Goal: Task Accomplishment & Management: Complete application form

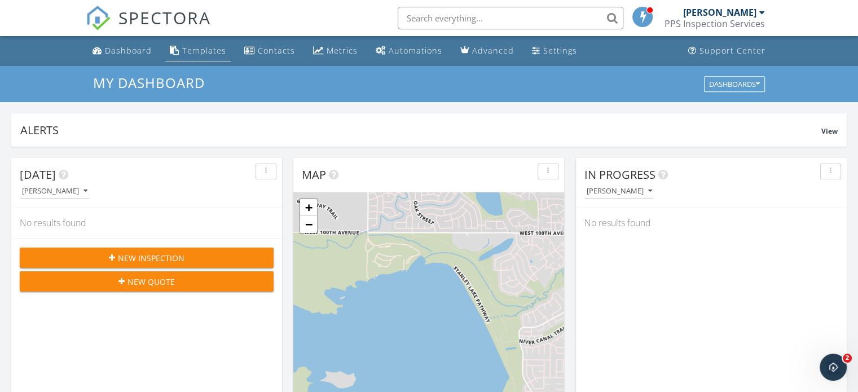
click at [187, 51] on div "Templates" at bounding box center [204, 50] width 44 height 11
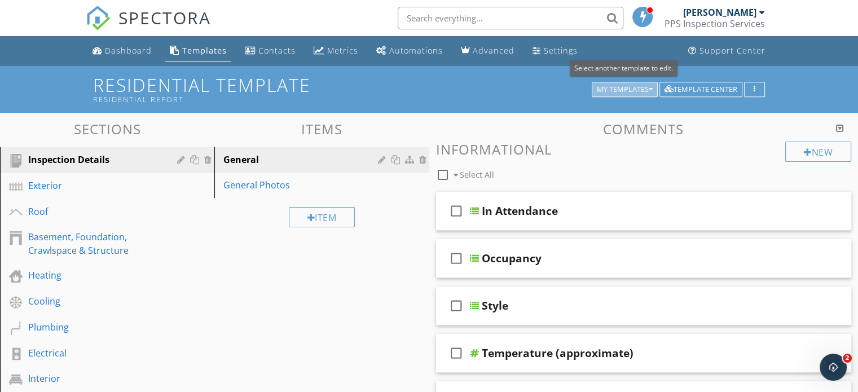
click at [649, 90] on icon "button" at bounding box center [651, 90] width 4 height 8
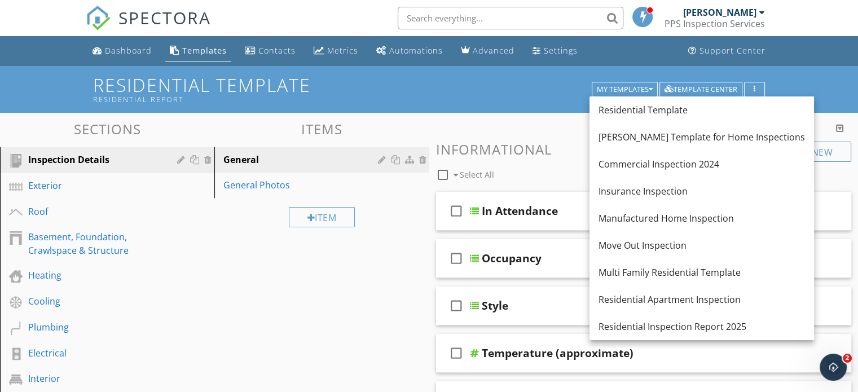
click at [692, 328] on div "Residential Inspection Report 2025" at bounding box center [702, 327] width 206 height 14
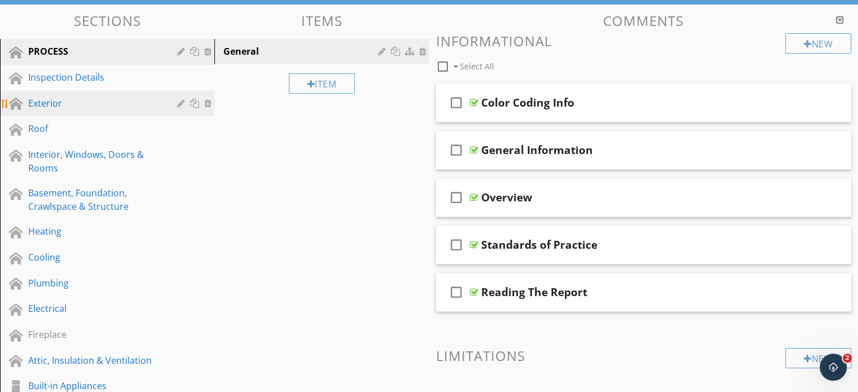
scroll to position [113, 0]
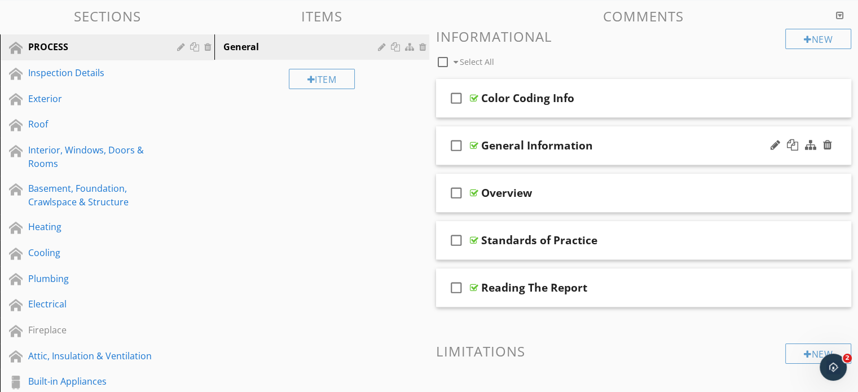
click at [533, 157] on div "check_box_outline_blank General Information" at bounding box center [644, 145] width 416 height 39
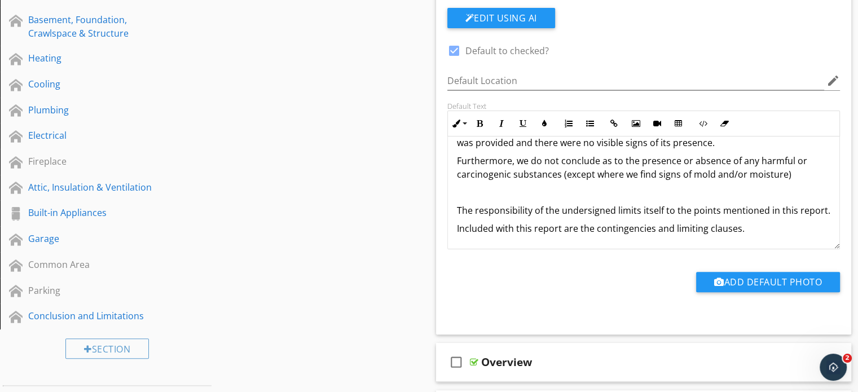
scroll to position [282, 0]
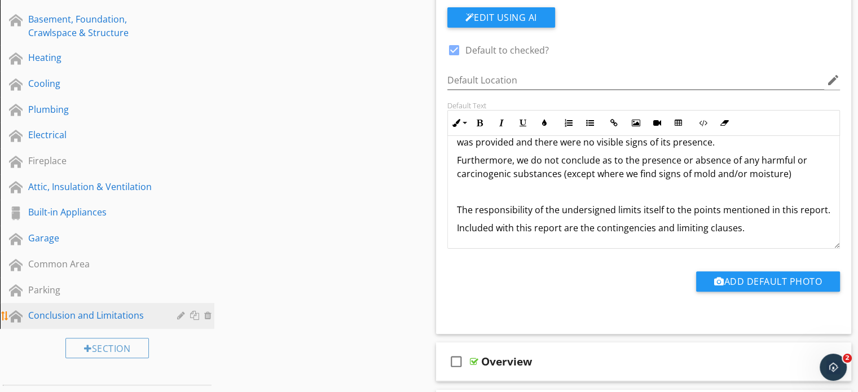
click at [81, 309] on div "Conclusion and Limitations" at bounding box center [94, 316] width 133 height 14
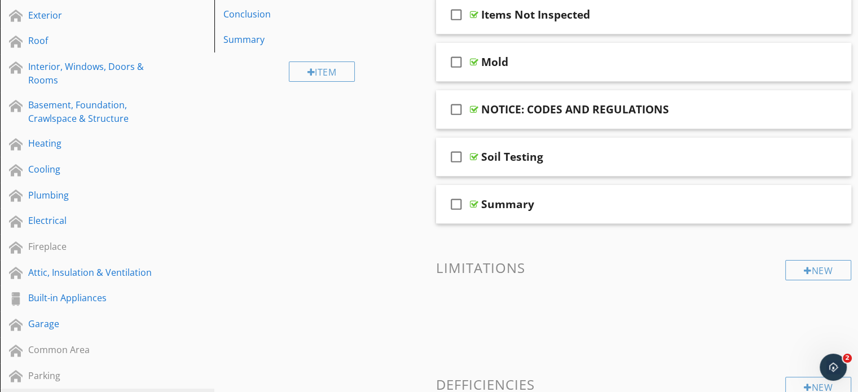
scroll to position [169, 0]
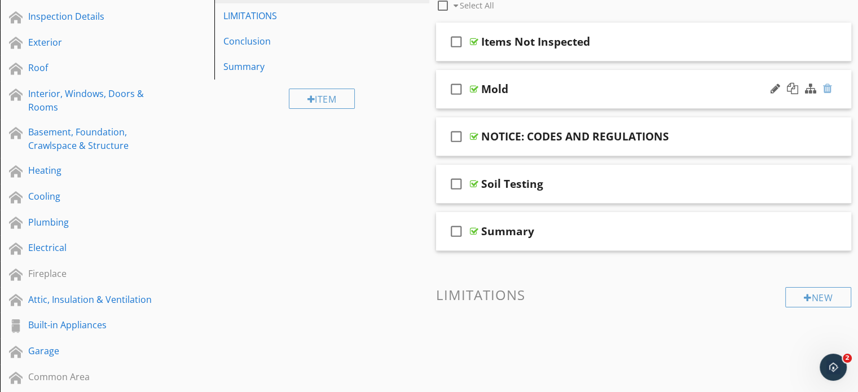
click at [830, 88] on div at bounding box center [827, 88] width 9 height 11
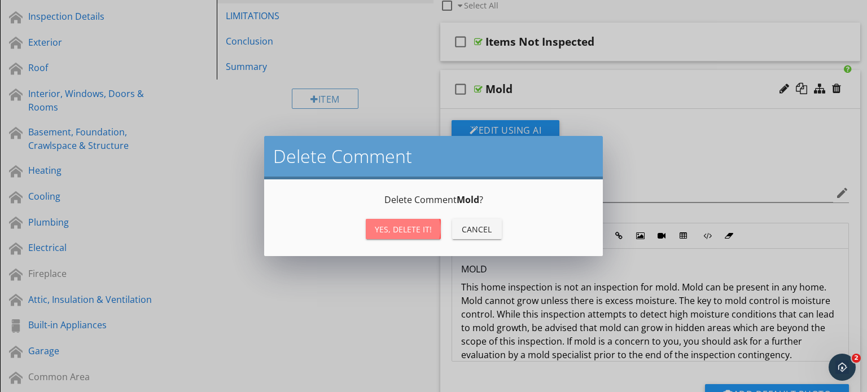
click at [416, 226] on div "Yes, Delete it!" at bounding box center [403, 229] width 57 height 12
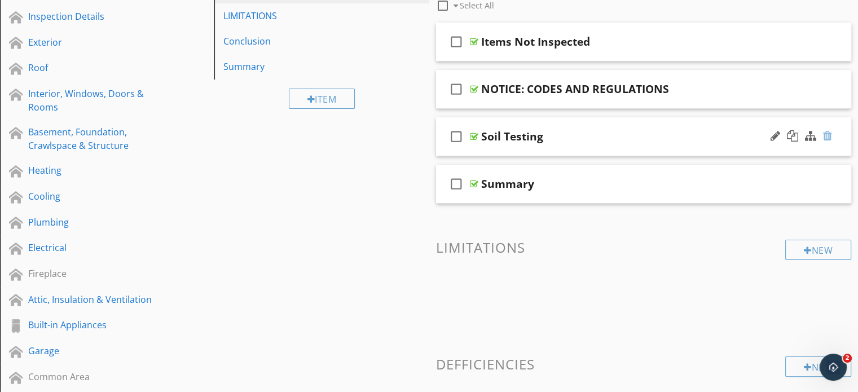
click at [828, 135] on div at bounding box center [827, 135] width 9 height 11
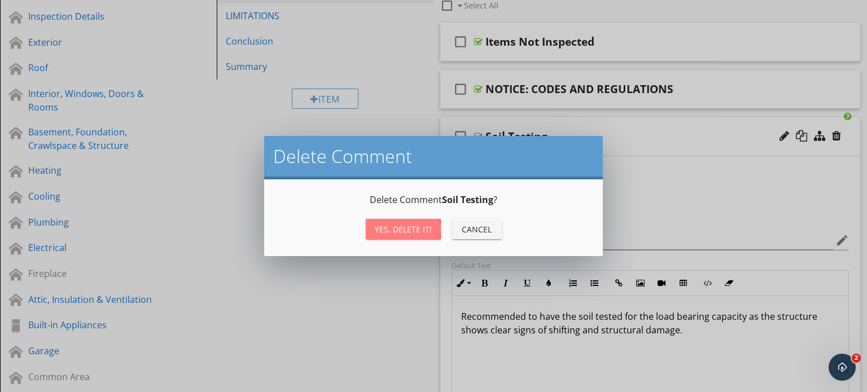
click at [410, 234] on div "Yes, Delete it!" at bounding box center [403, 229] width 57 height 12
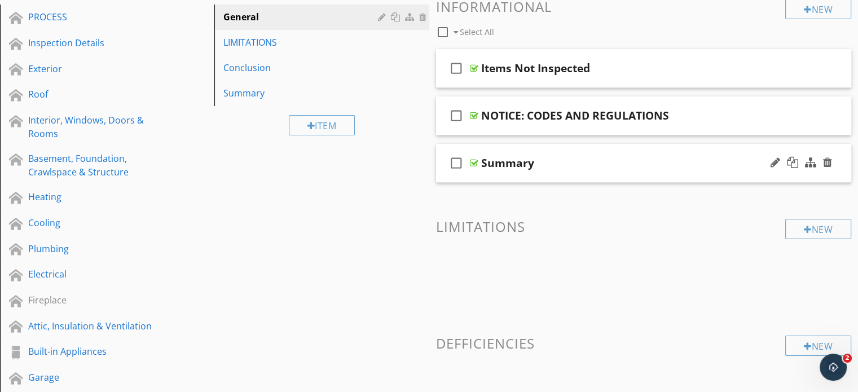
scroll to position [113, 0]
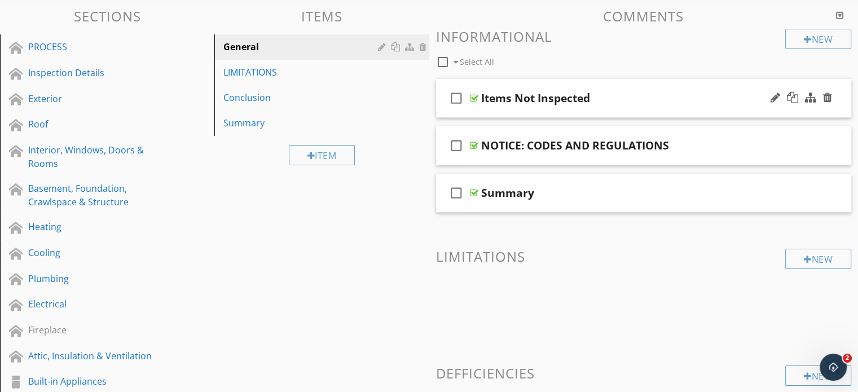
click at [571, 99] on div "Items Not Inspected" at bounding box center [535, 98] width 109 height 14
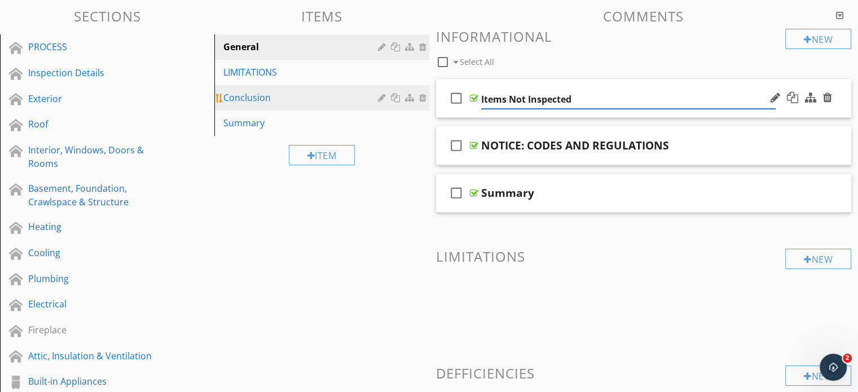
click at [390, 104] on div at bounding box center [403, 98] width 51 height 14
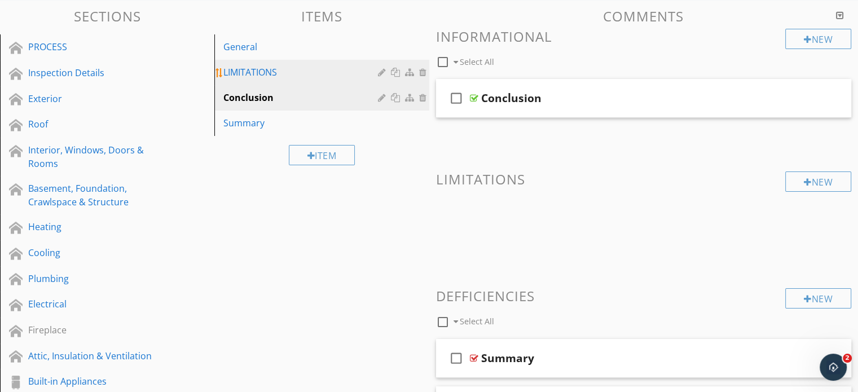
click at [281, 73] on div "LIMITATIONS" at bounding box center [301, 72] width 157 height 14
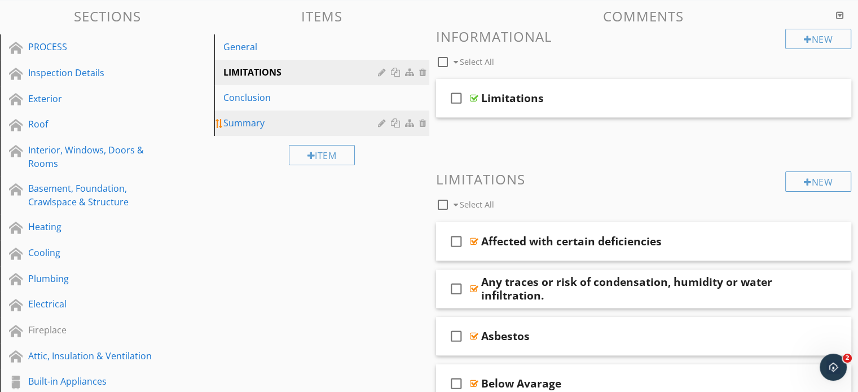
click at [268, 120] on div "Summary" at bounding box center [301, 123] width 157 height 14
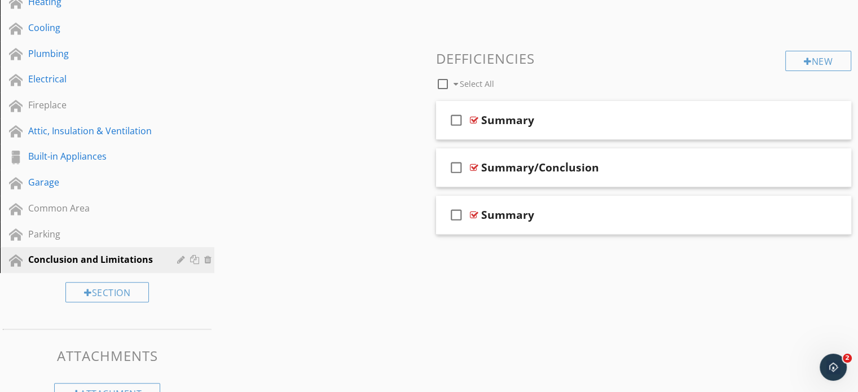
scroll to position [339, 0]
click at [776, 119] on div at bounding box center [776, 118] width 10 height 11
click at [698, 76] on div "check_box_outline_blank Select All" at bounding box center [611, 80] width 350 height 21
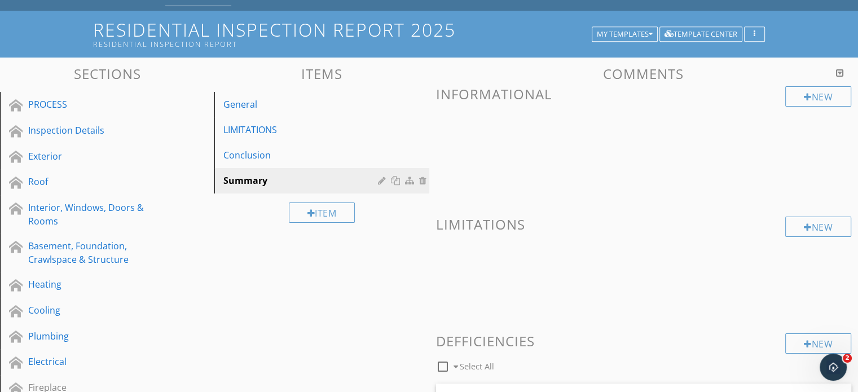
scroll to position [56, 0]
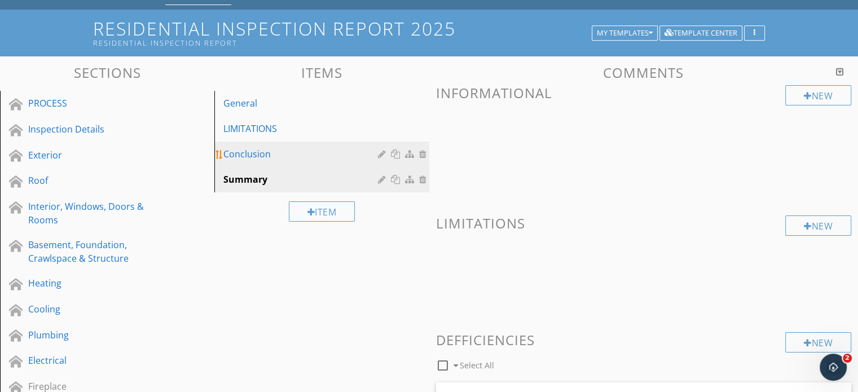
click at [293, 156] on div "Conclusion" at bounding box center [301, 154] width 157 height 14
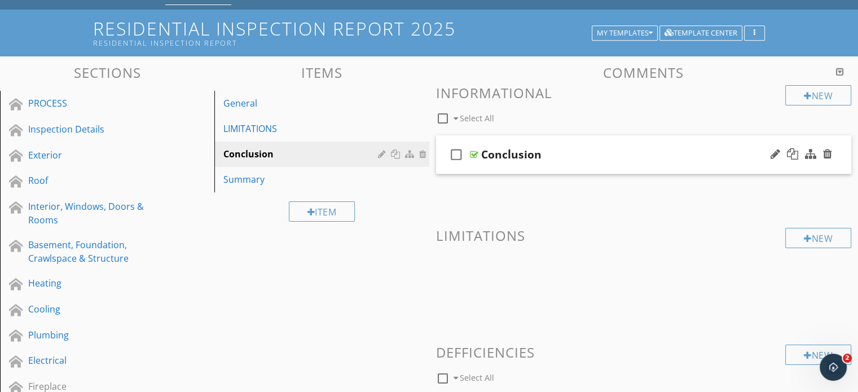
click at [593, 160] on div "Conclusion" at bounding box center [628, 155] width 294 height 14
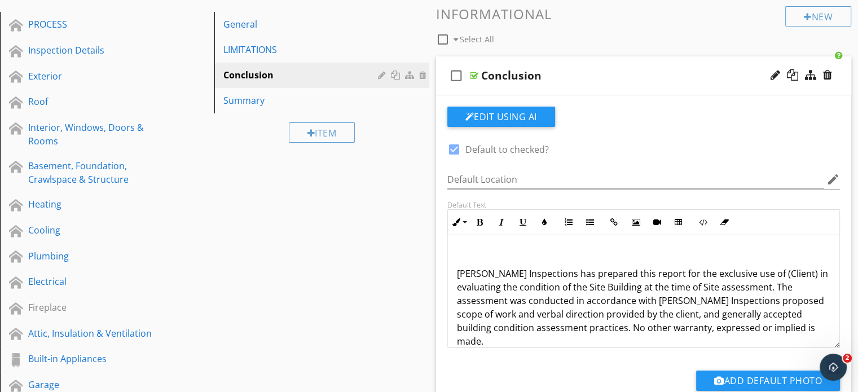
scroll to position [169, 0]
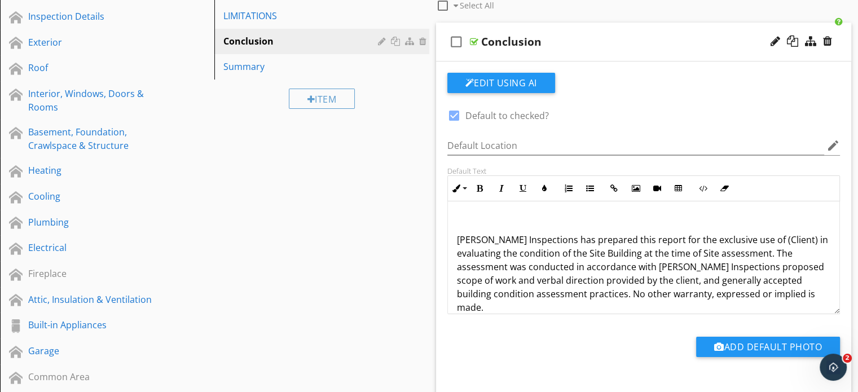
click at [521, 236] on p "Bartnicki Inspections has prepared this report for the exclusive use of (Client…" at bounding box center [644, 273] width 374 height 81
click at [494, 240] on p "Bartnicki Inspections has prepared this report for the exclusive use of (Client…" at bounding box center [644, 273] width 374 height 81
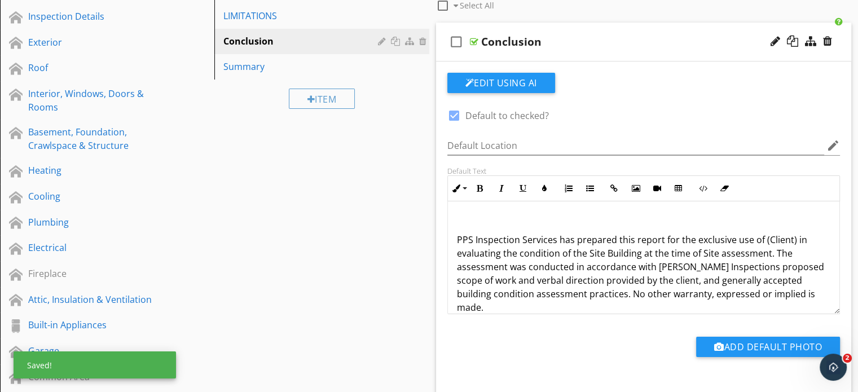
click at [693, 265] on p "PPS Inspection Services has prepared this report for the exclusive use of (Clie…" at bounding box center [644, 273] width 374 height 81
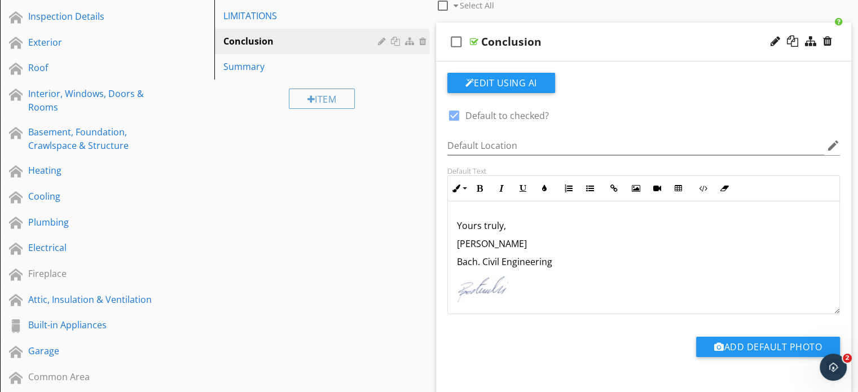
scroll to position [195, 0]
click at [517, 285] on p at bounding box center [644, 279] width 374 height 14
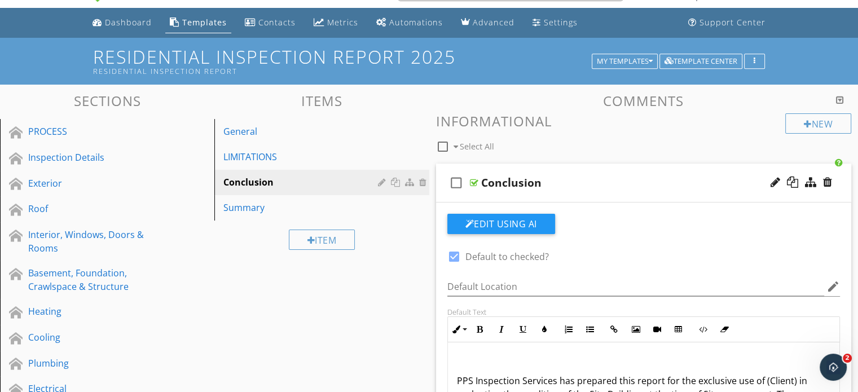
scroll to position [113, 0]
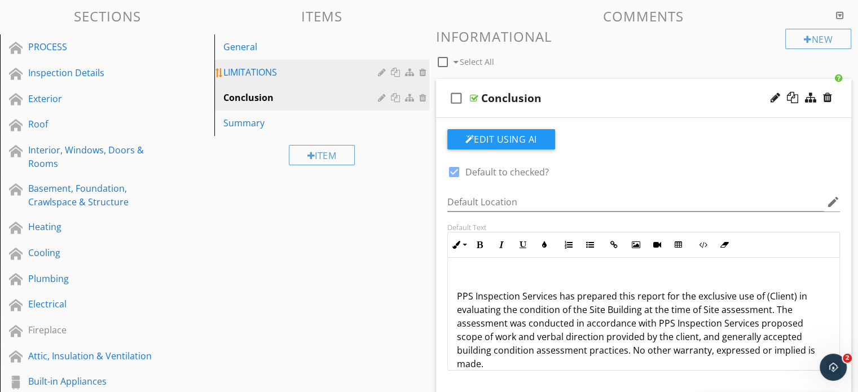
click at [303, 75] on div "LIMITATIONS" at bounding box center [301, 72] width 157 height 14
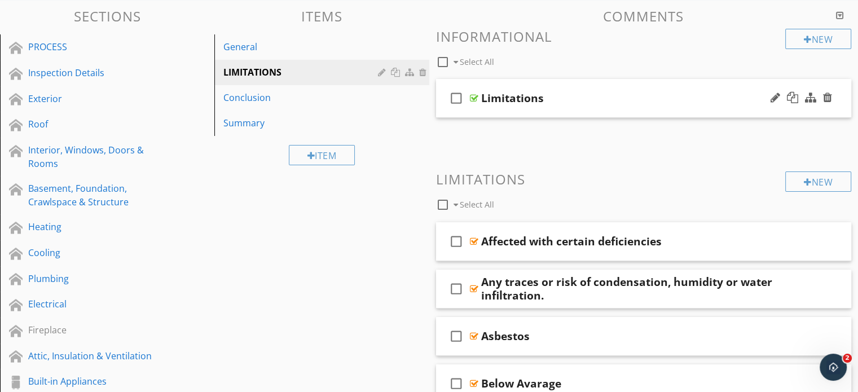
click at [591, 100] on div "Limitations" at bounding box center [628, 98] width 294 height 14
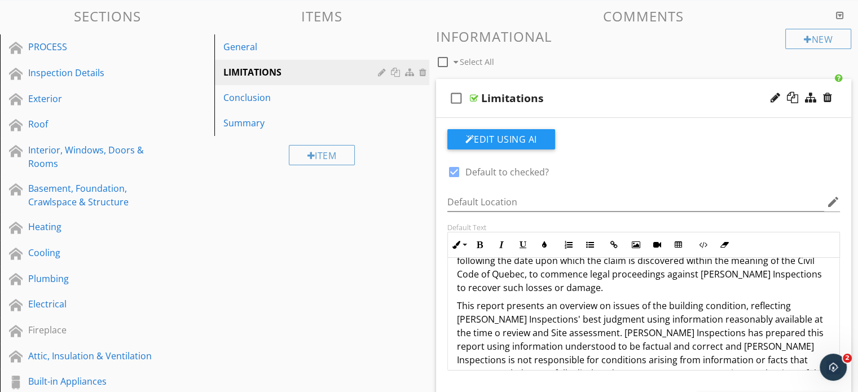
scroll to position [957, 0]
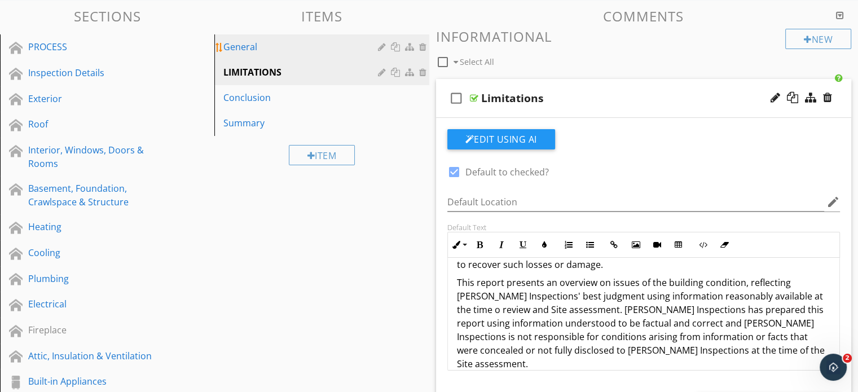
click at [266, 41] on div "General" at bounding box center [301, 47] width 157 height 14
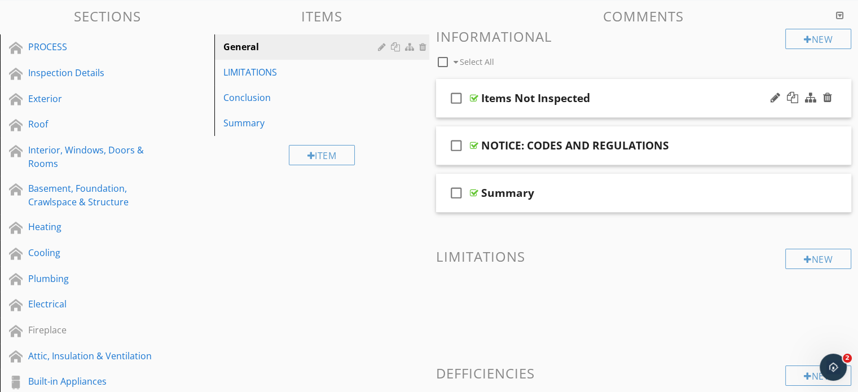
click at [630, 96] on div "Items Not Inspected" at bounding box center [628, 98] width 294 height 14
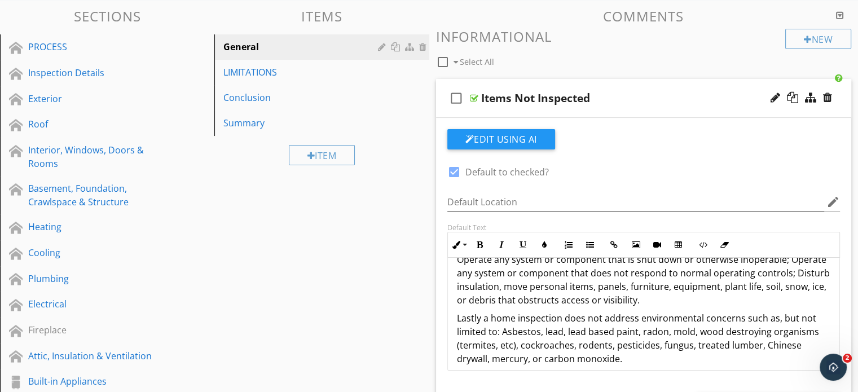
scroll to position [352, 0]
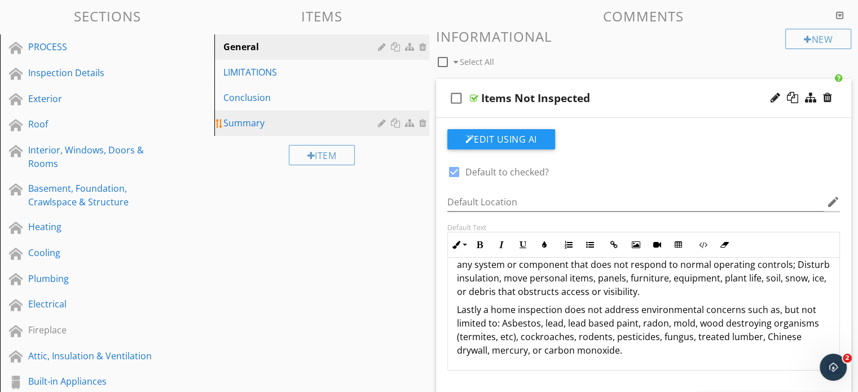
click at [282, 125] on div "Summary" at bounding box center [301, 123] width 157 height 14
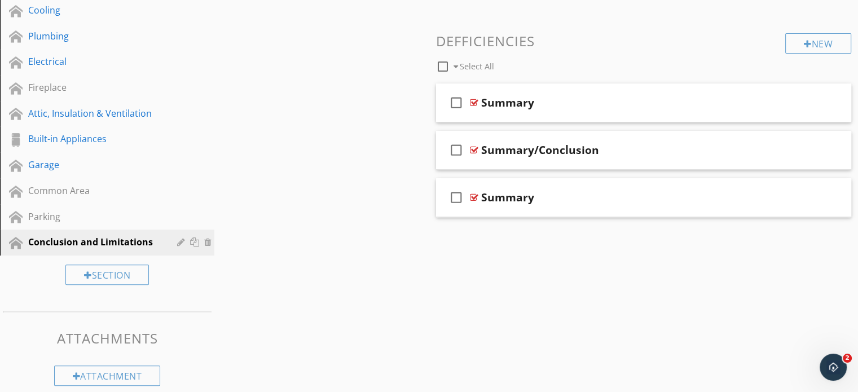
scroll to position [365, 0]
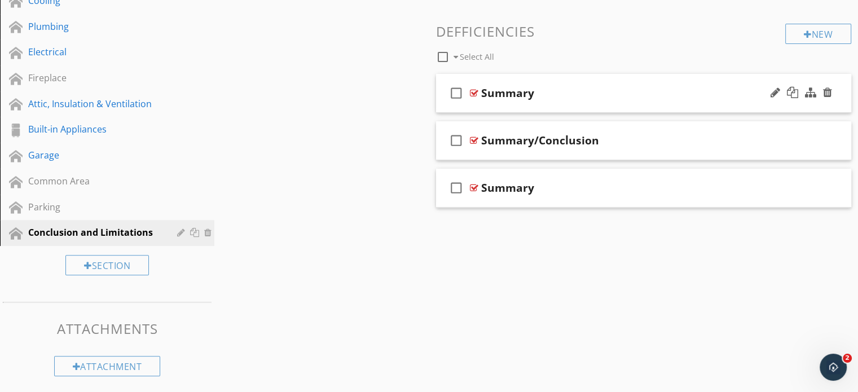
click at [645, 96] on div "Summary" at bounding box center [628, 93] width 294 height 14
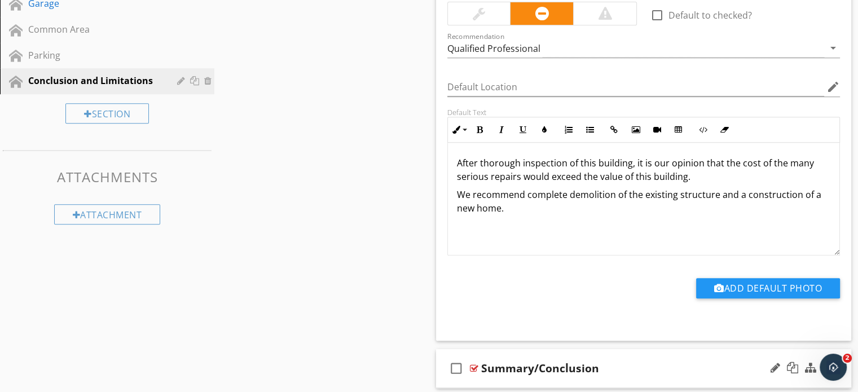
scroll to position [494, 0]
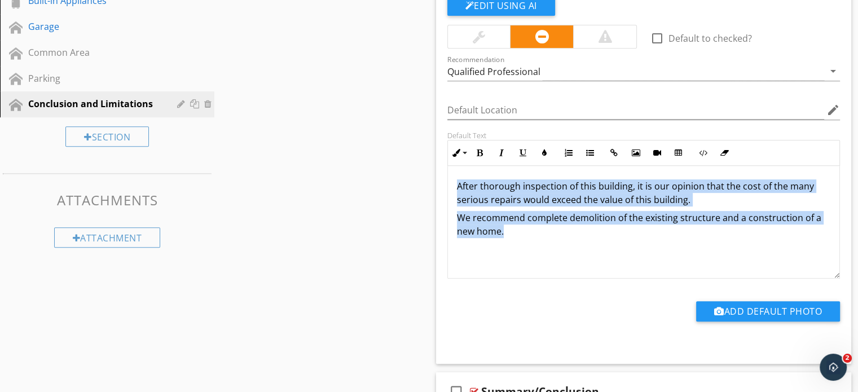
drag, startPoint x: 614, startPoint y: 253, endPoint x: 457, endPoint y: 185, distance: 170.8
click at [457, 185] on div "After thorough inspection of this building, it is our opinion that the cost of …" at bounding box center [644, 222] width 392 height 113
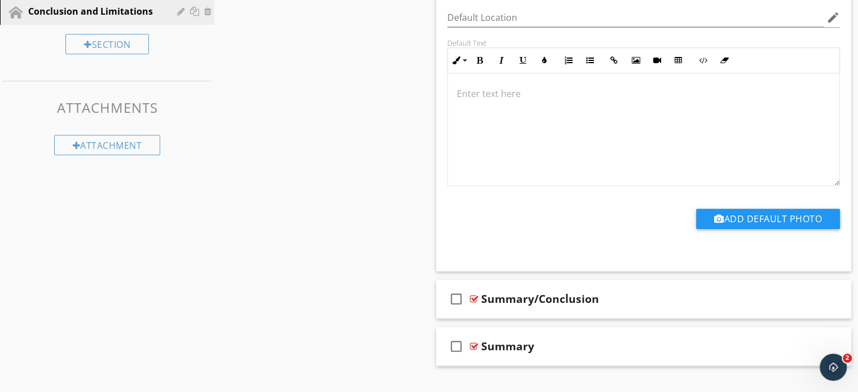
scroll to position [606, 0]
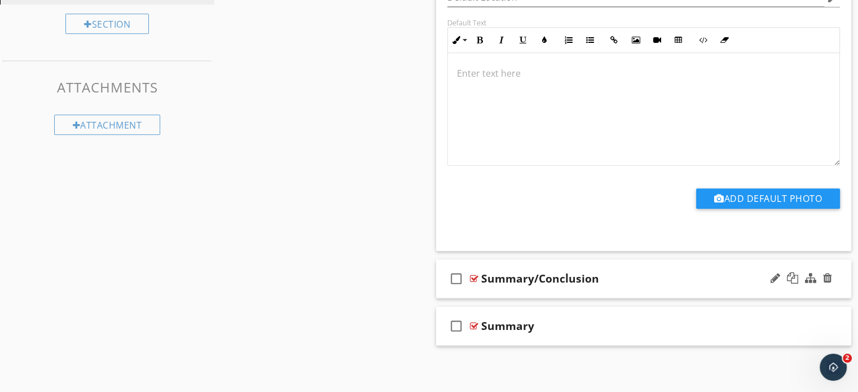
click at [649, 280] on div "Summary/Conclusion" at bounding box center [628, 279] width 294 height 14
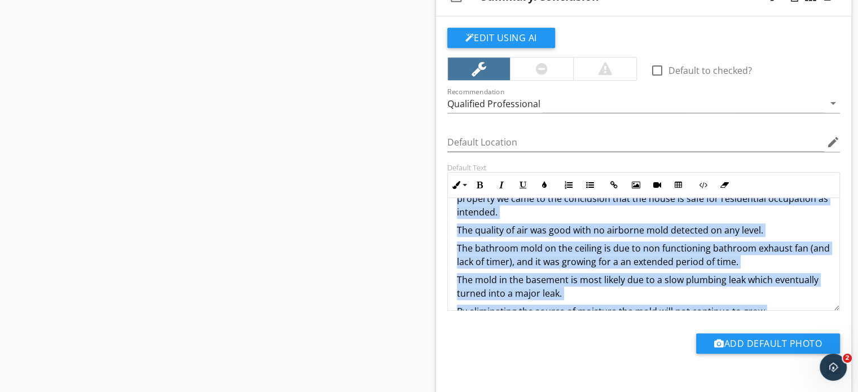
scroll to position [0, 0]
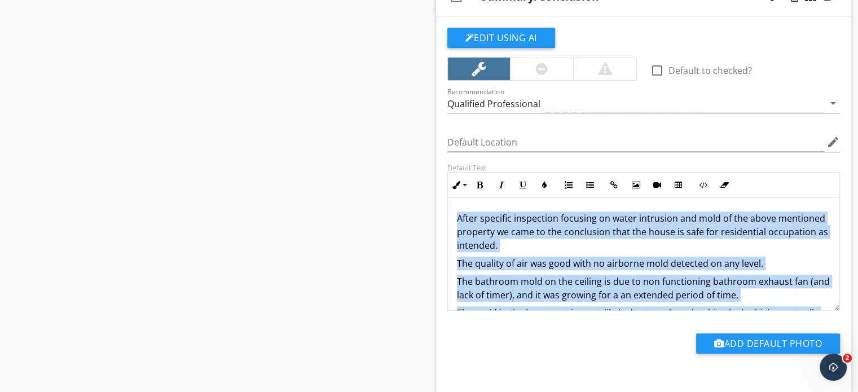
drag, startPoint x: 768, startPoint y: 292, endPoint x: 455, endPoint y: 200, distance: 326.2
click at [455, 200] on div "After specific inspection focusing on water intrusion and mold of the above men…" at bounding box center [644, 308] width 392 height 221
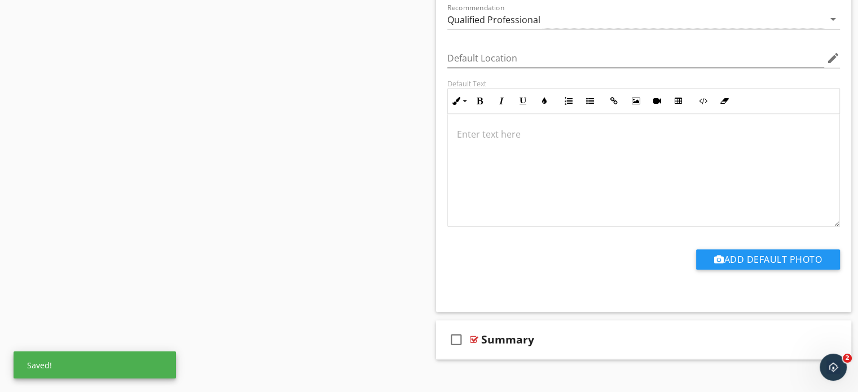
scroll to position [986, 0]
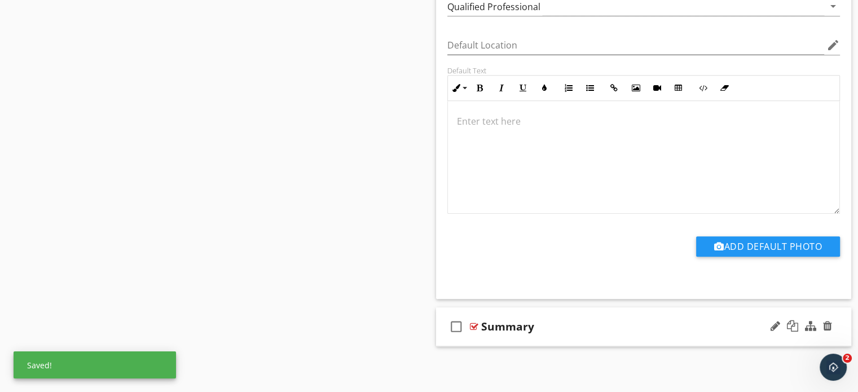
click at [625, 332] on div "check_box_outline_blank Summary" at bounding box center [644, 326] width 416 height 39
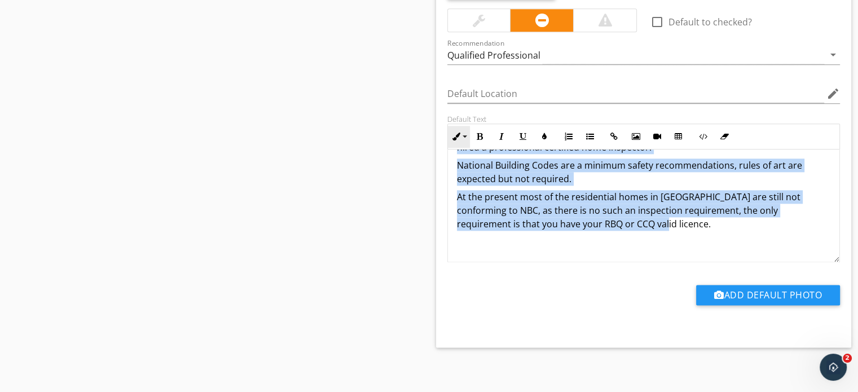
scroll to position [0, 0]
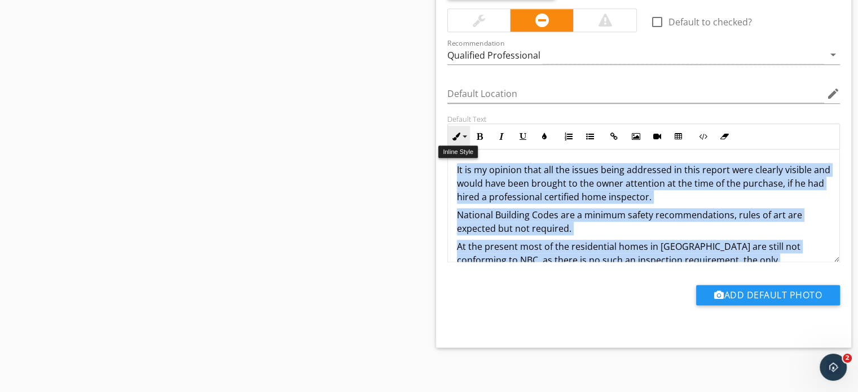
drag, startPoint x: 638, startPoint y: 226, endPoint x: 456, endPoint y: 139, distance: 201.9
click at [456, 139] on div "Inline Style XLarge Large Normal Small Light Small/Light Bold Italic Underline …" at bounding box center [643, 193] width 393 height 139
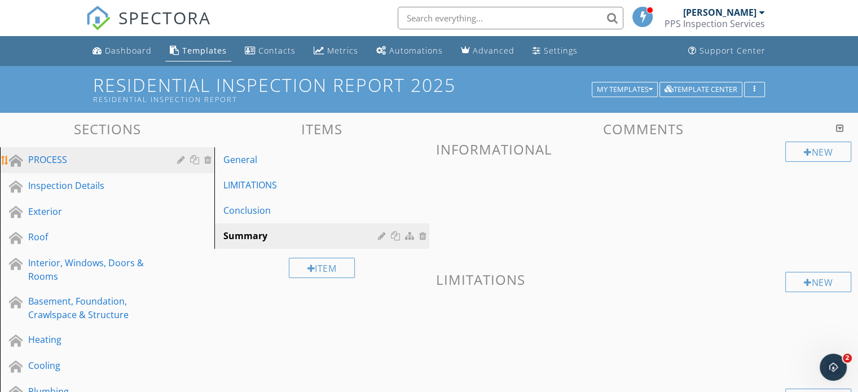
click at [86, 160] on div "PROCESS" at bounding box center [94, 160] width 133 height 14
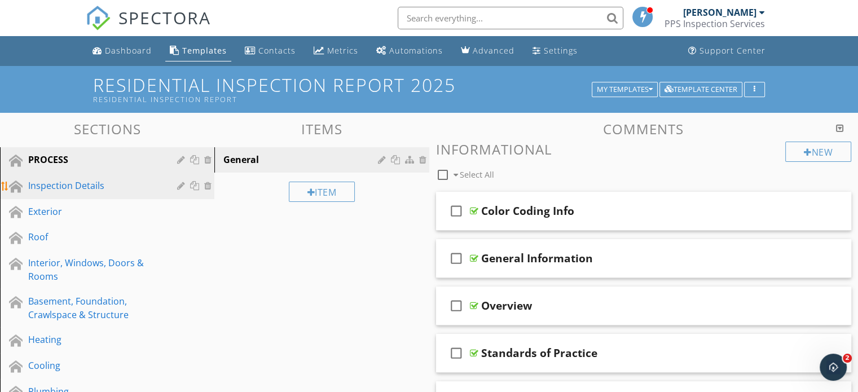
click at [100, 189] on div "Inspection Details" at bounding box center [94, 186] width 133 height 14
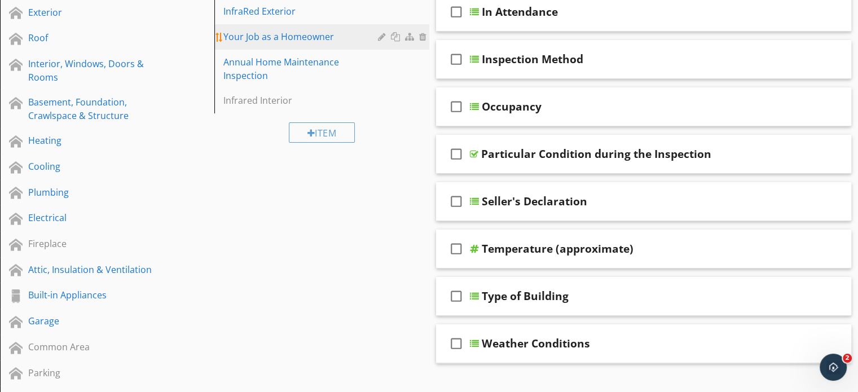
scroll to position [226, 0]
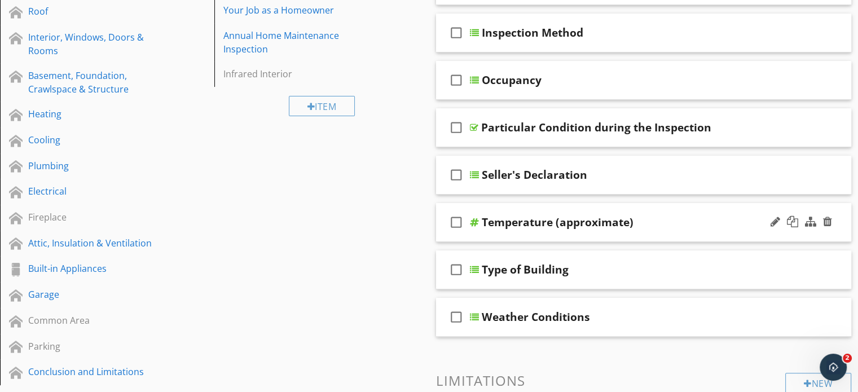
click at [663, 223] on div "Temperature (approximate)" at bounding box center [629, 223] width 294 height 14
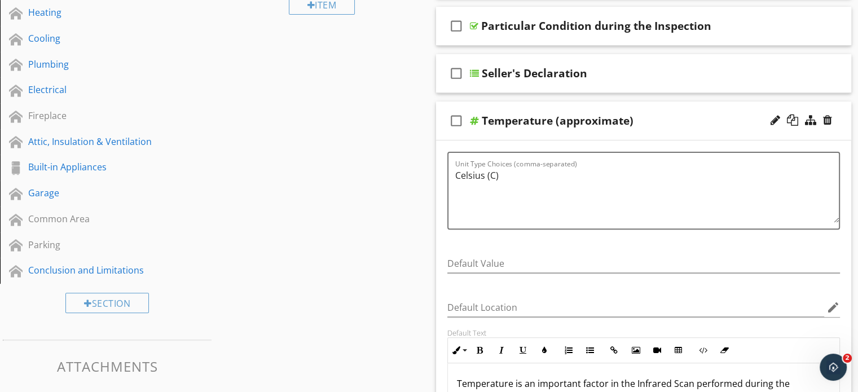
scroll to position [339, 0]
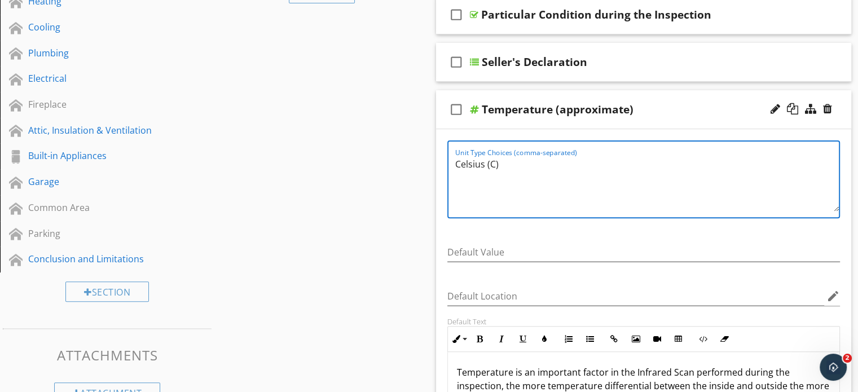
click at [503, 164] on textarea "Celsius (C)" at bounding box center [647, 183] width 384 height 56
type textarea "C"
type textarea "Ferinhieght"
drag, startPoint x: 487, startPoint y: 164, endPoint x: 472, endPoint y: 180, distance: 21.9
click at [472, 180] on textarea "Ferinhieght" at bounding box center [647, 183] width 384 height 56
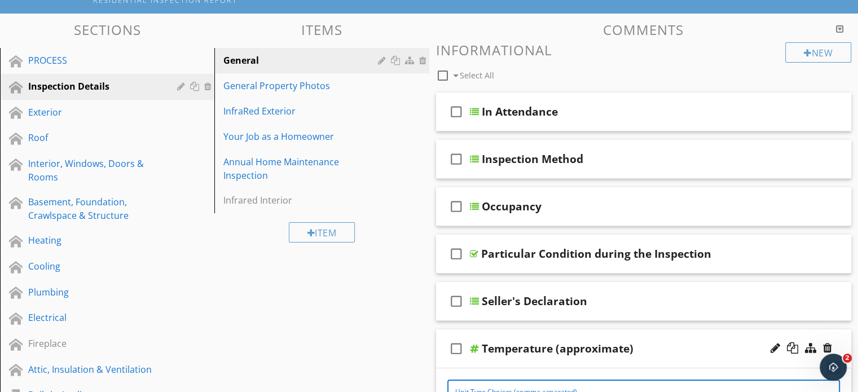
scroll to position [56, 0]
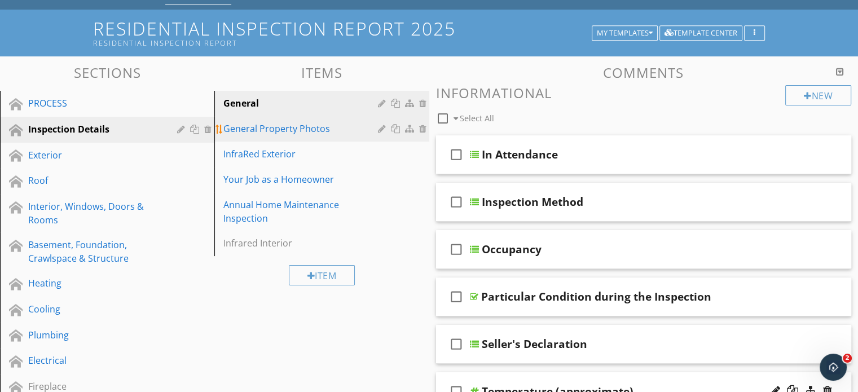
type textarea "Fahrenheit (F)"
click at [288, 133] on div "General Property Photos" at bounding box center [301, 129] width 157 height 14
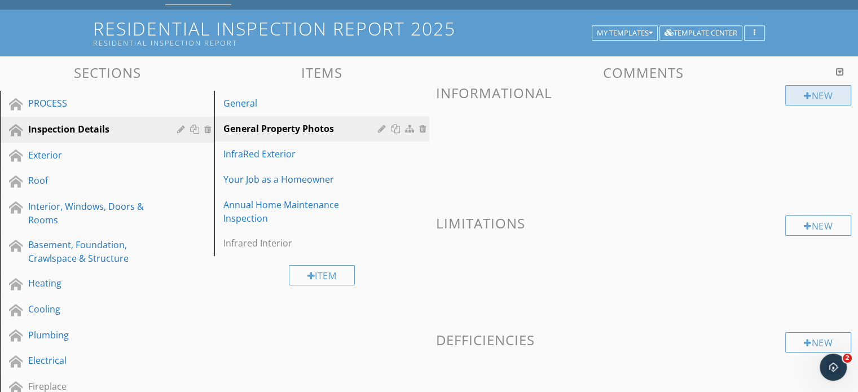
click at [797, 96] on div "New" at bounding box center [818, 95] width 66 height 20
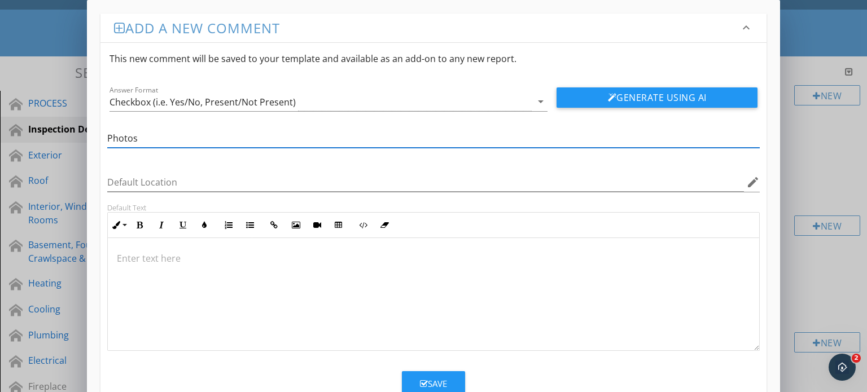
type input "Photos"
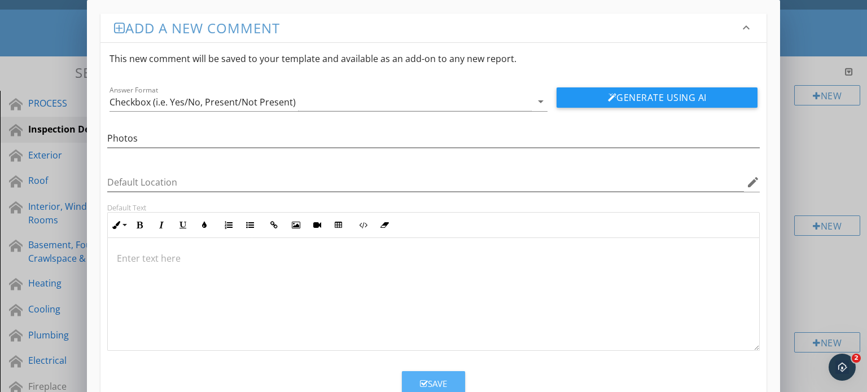
click at [445, 374] on button "Save" at bounding box center [433, 383] width 63 height 25
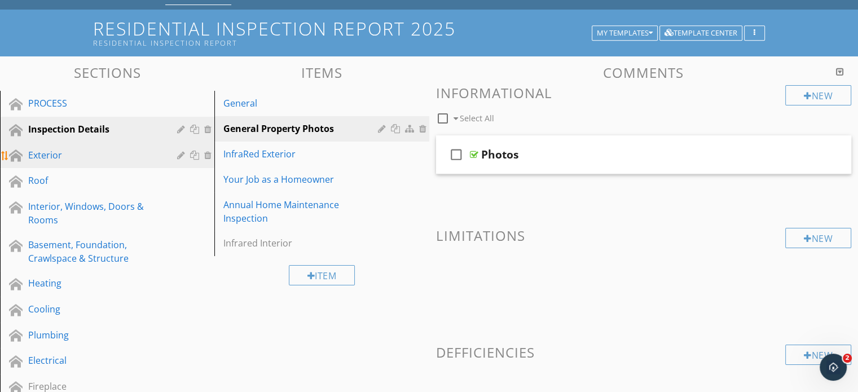
click at [68, 156] on div "Exterior" at bounding box center [94, 155] width 133 height 14
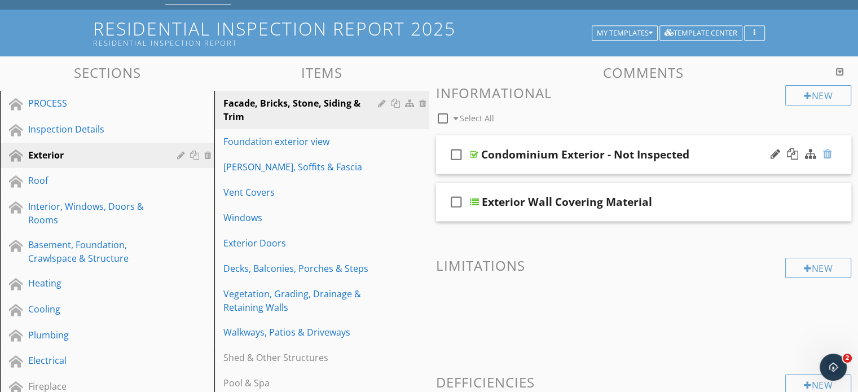
click at [825, 155] on div at bounding box center [827, 153] width 9 height 11
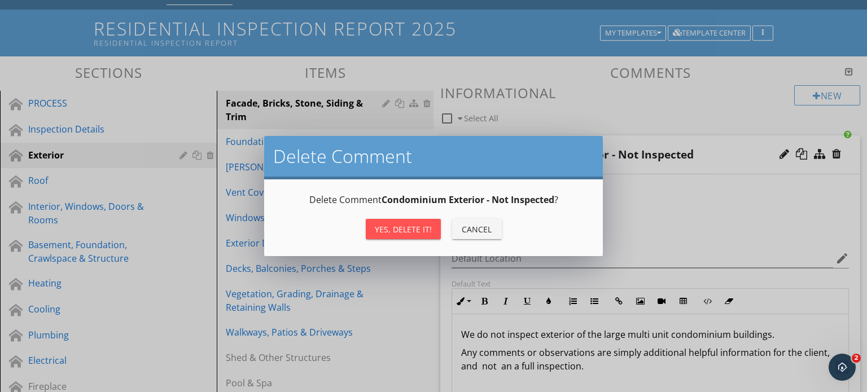
click at [395, 226] on div "Yes, Delete it!" at bounding box center [403, 229] width 57 height 12
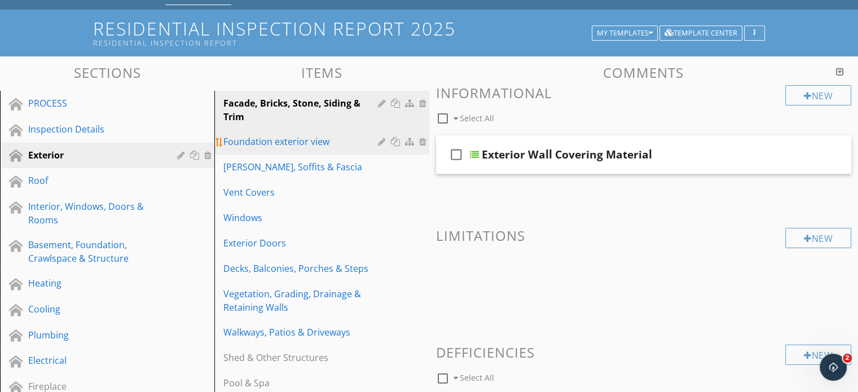
click at [303, 144] on div "Foundation exterior view" at bounding box center [301, 142] width 157 height 14
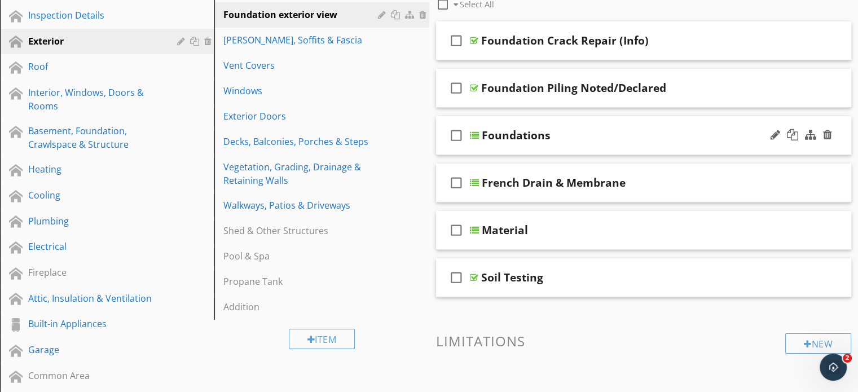
scroll to position [169, 0]
click at [828, 278] on div at bounding box center [827, 277] width 9 height 11
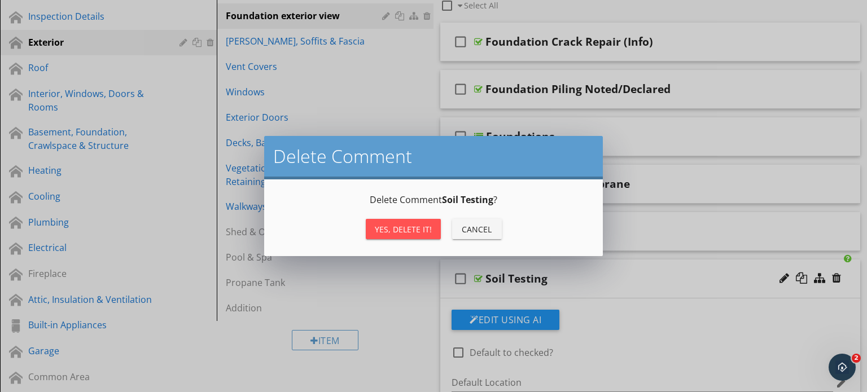
click at [404, 225] on div "Yes, Delete it!" at bounding box center [403, 229] width 57 height 12
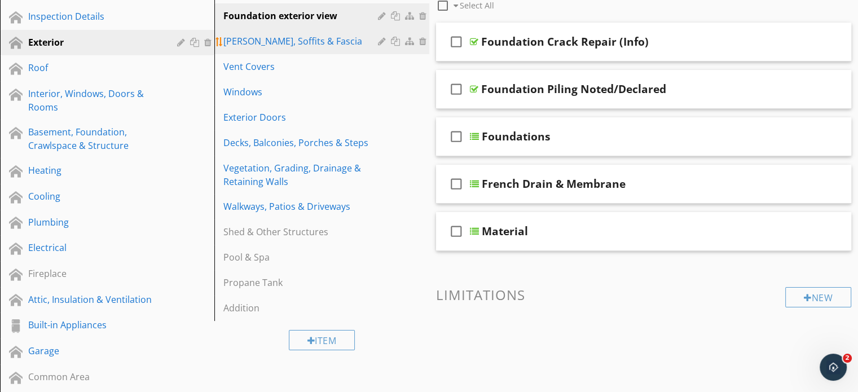
click at [281, 45] on div "Eaves, Soffits & Fascia" at bounding box center [301, 41] width 157 height 14
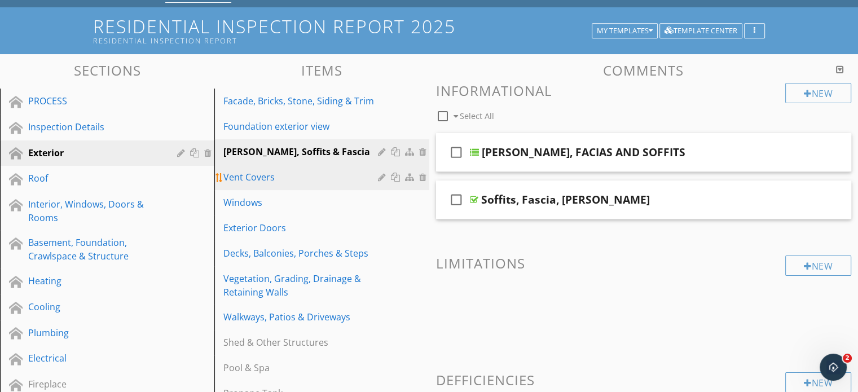
scroll to position [56, 0]
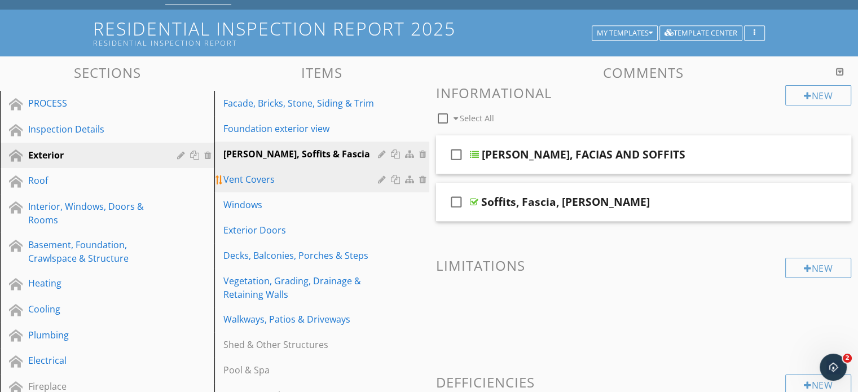
click at [278, 181] on div "Vent Covers" at bounding box center [301, 180] width 157 height 14
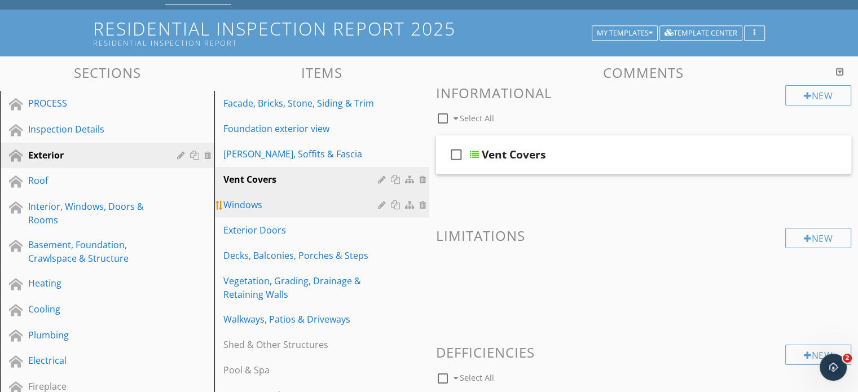
click at [273, 209] on div "Windows" at bounding box center [301, 205] width 157 height 14
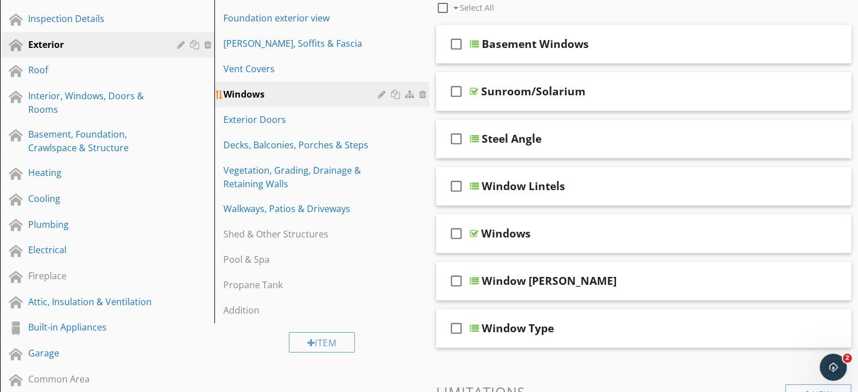
scroll to position [169, 0]
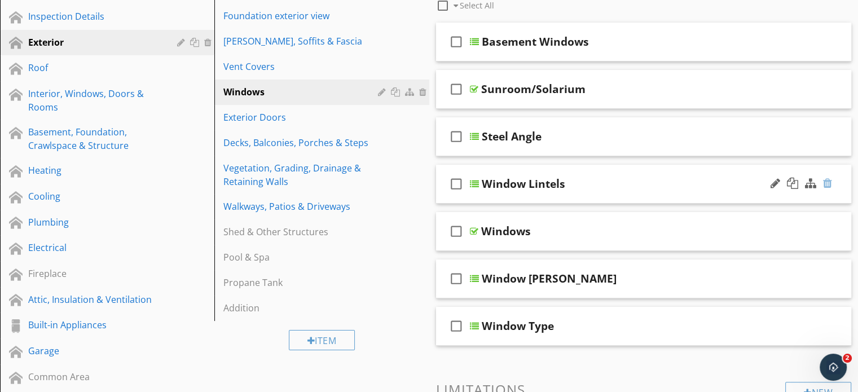
click at [825, 185] on div at bounding box center [827, 183] width 9 height 11
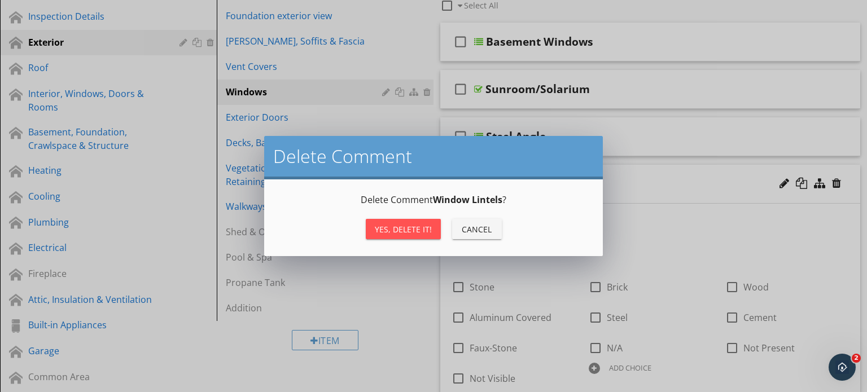
click at [408, 230] on div "Yes, Delete it!" at bounding box center [403, 229] width 57 height 12
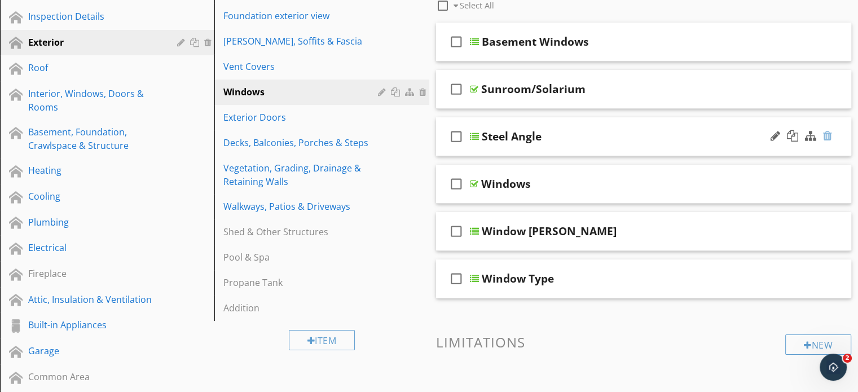
click at [828, 135] on div at bounding box center [827, 135] width 9 height 11
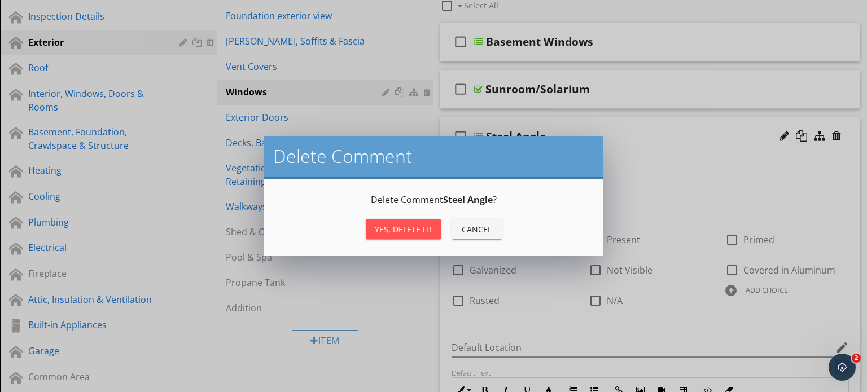
click at [384, 232] on div "Yes, Delete it!" at bounding box center [403, 229] width 57 height 12
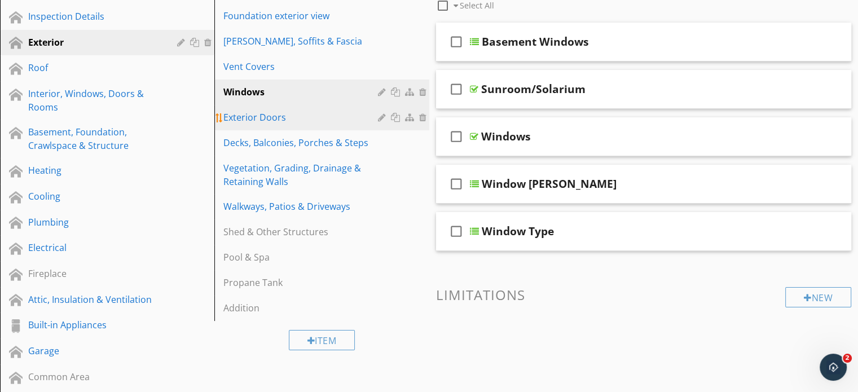
click at [281, 120] on div "Exterior Doors" at bounding box center [301, 118] width 157 height 14
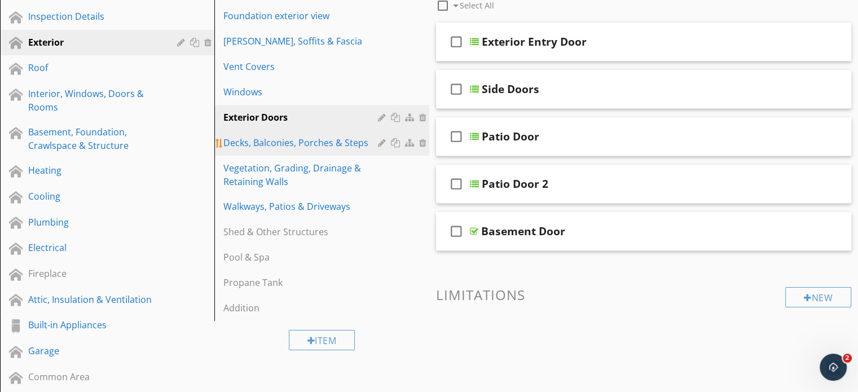
click at [287, 141] on div "Decks, Balconies, Porches & Steps" at bounding box center [301, 143] width 157 height 14
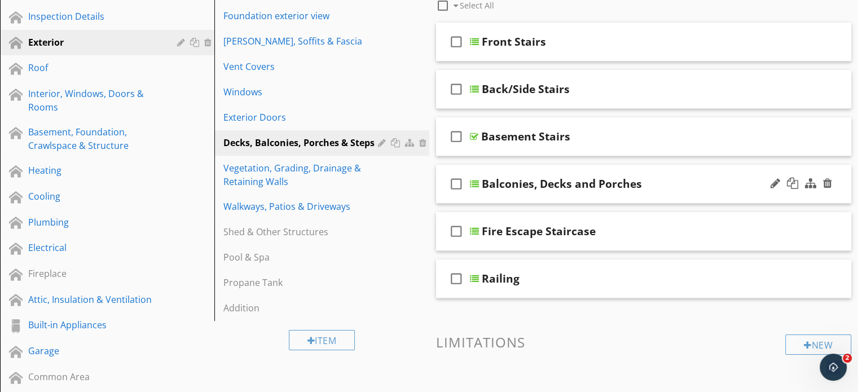
click at [693, 184] on div "Balconies, Decks and Porches" at bounding box center [629, 184] width 294 height 14
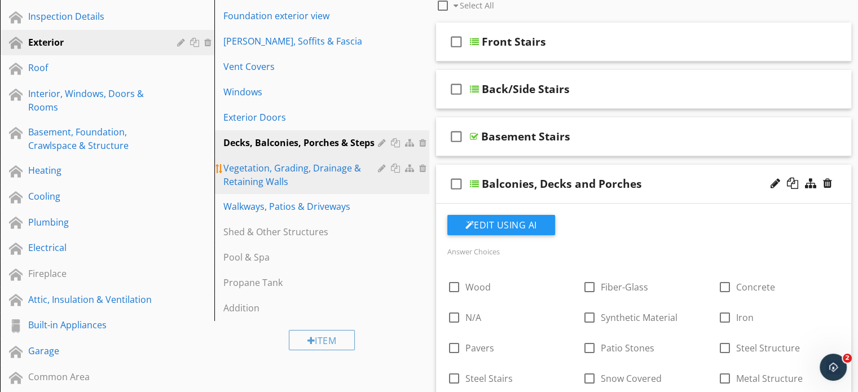
click at [280, 171] on div "Vegetation, Grading, Drainage & Retaining Walls" at bounding box center [301, 174] width 157 height 27
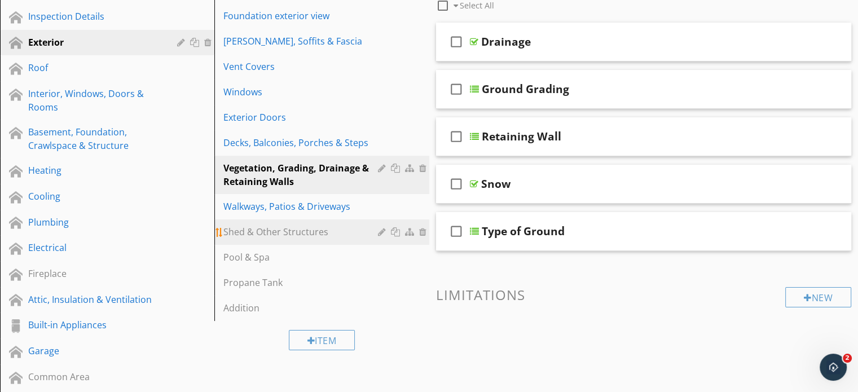
click at [292, 230] on div "Shed & Other Structures" at bounding box center [301, 232] width 157 height 14
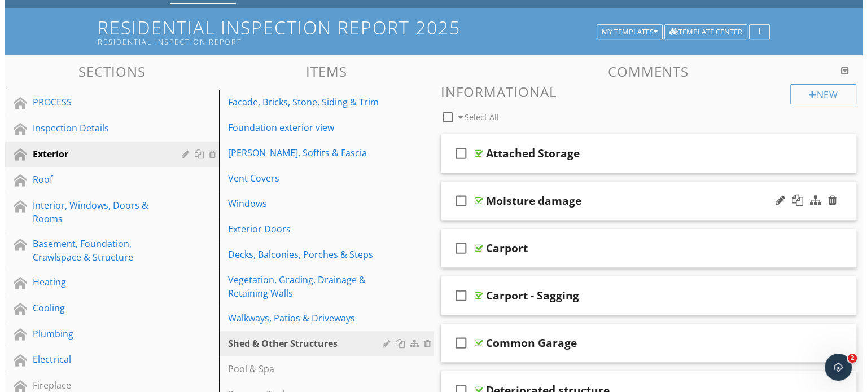
scroll to position [56, 0]
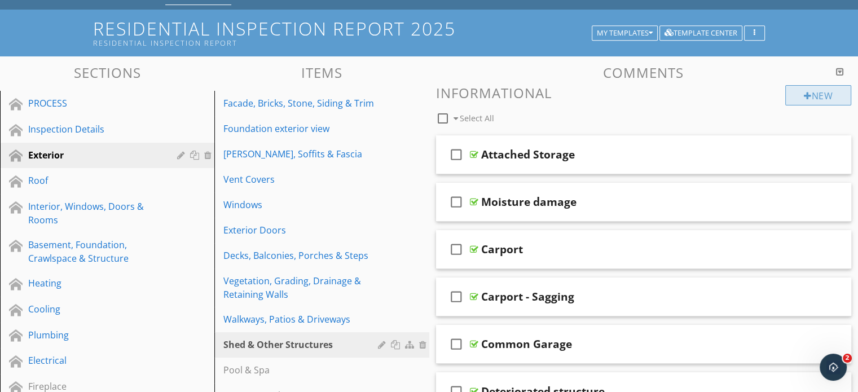
click at [806, 98] on div at bounding box center [808, 95] width 8 height 9
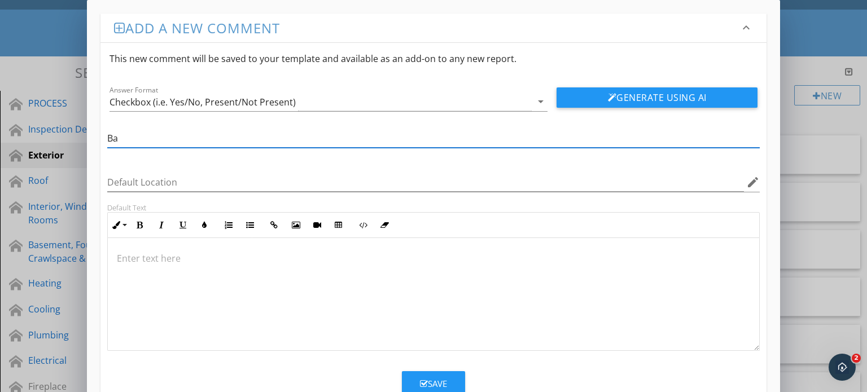
type input "B"
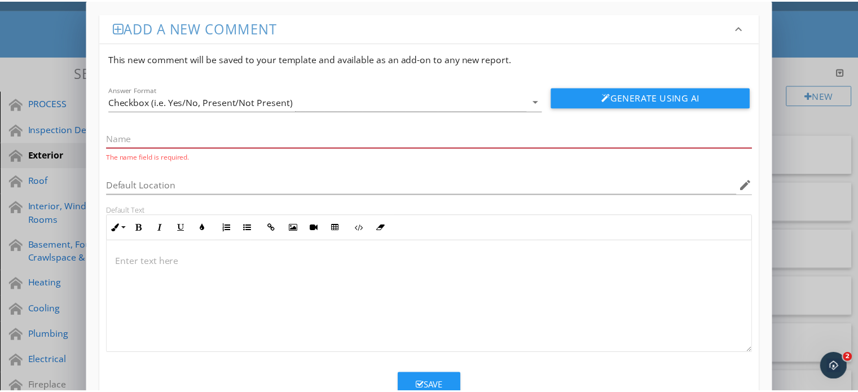
scroll to position [0, 0]
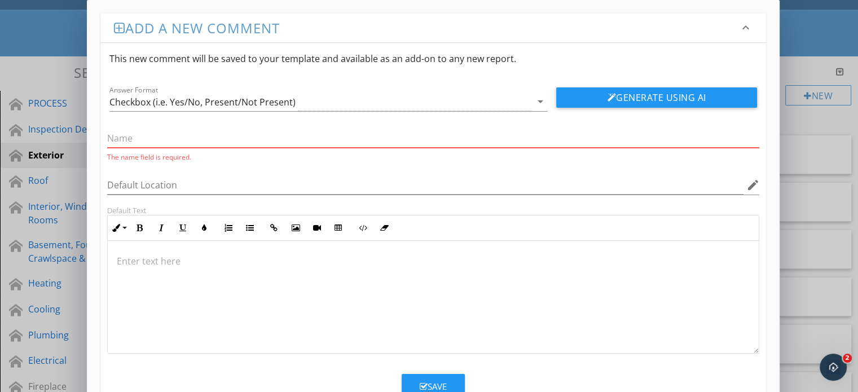
click at [817, 69] on div "Add a new comment keyboard_arrow_down This new comment will be saved to your te…" at bounding box center [429, 215] width 858 height 430
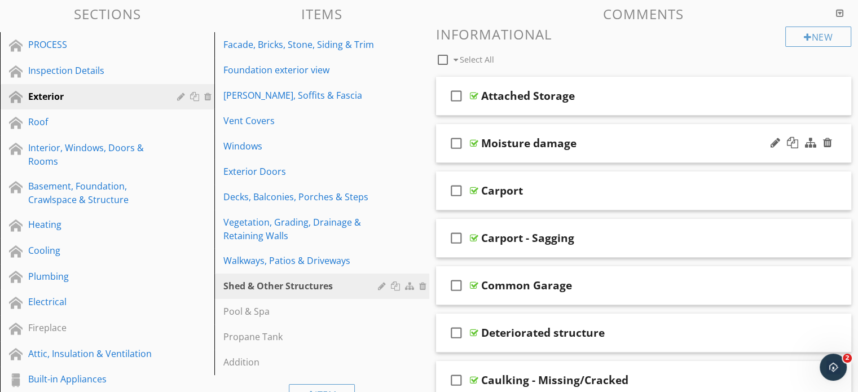
scroll to position [113, 0]
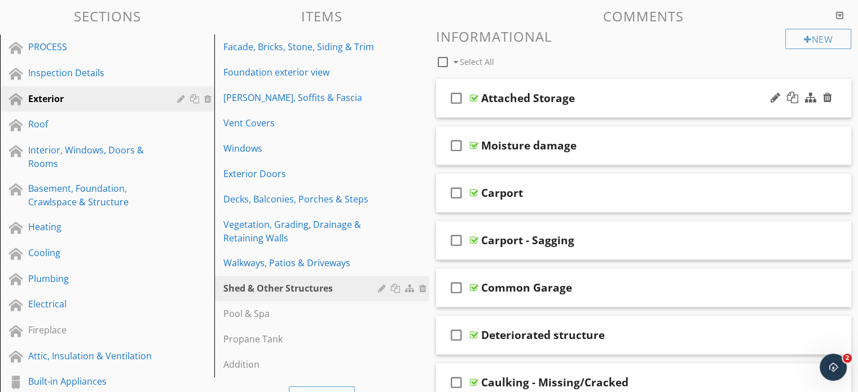
click at [639, 96] on div "Attached Storage" at bounding box center [628, 98] width 294 height 14
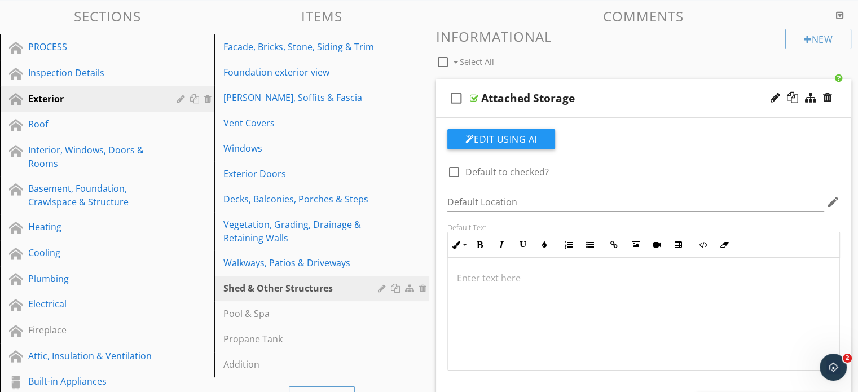
click at [639, 62] on div "check_box_outline_blank Select All" at bounding box center [611, 59] width 350 height 21
click at [315, 283] on div "Shed & Other Structures" at bounding box center [301, 289] width 157 height 14
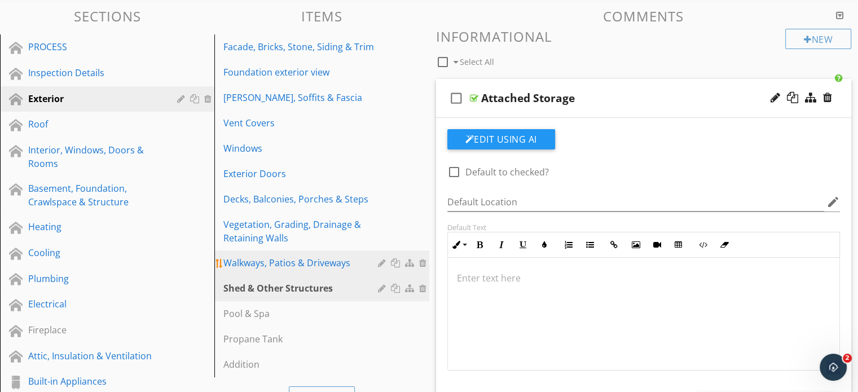
click at [309, 256] on div "Walkways, Patios & Driveways" at bounding box center [301, 263] width 157 height 14
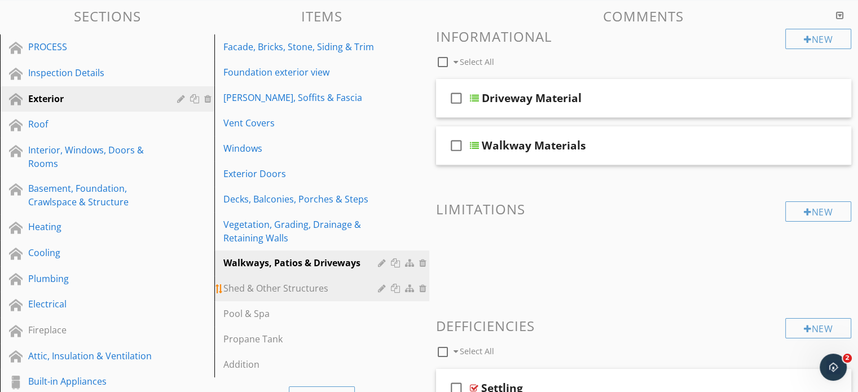
click at [311, 285] on div "Shed & Other Structures" at bounding box center [301, 289] width 157 height 14
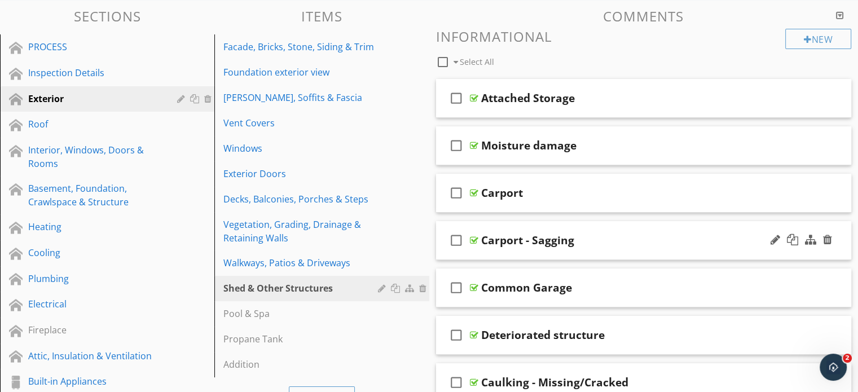
click at [603, 238] on div "Carport - Sagging" at bounding box center [628, 241] width 294 height 14
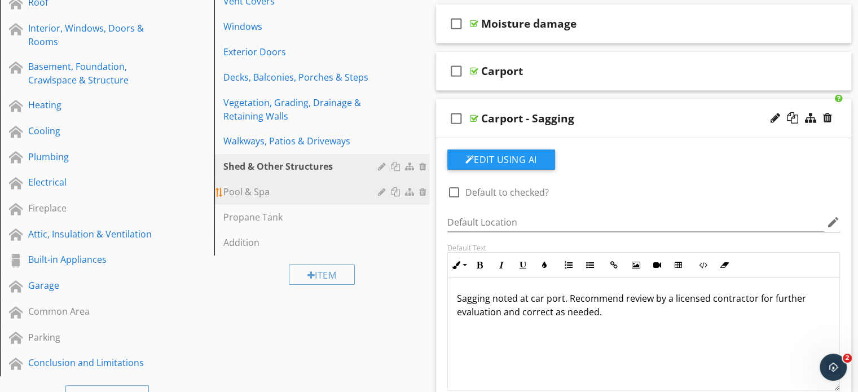
scroll to position [282, 0]
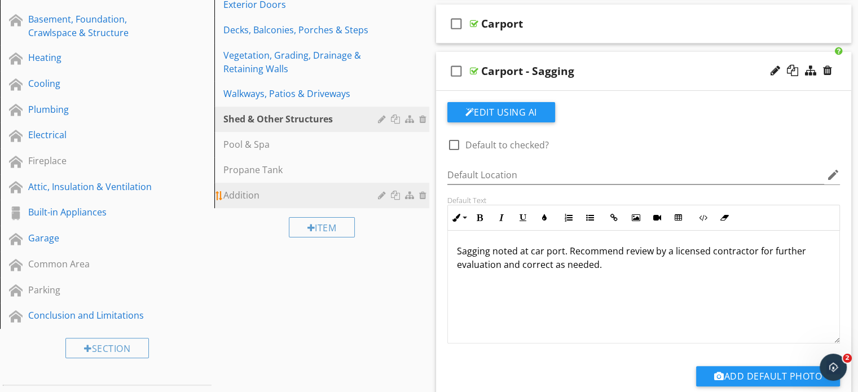
click at [235, 196] on div "Addition" at bounding box center [301, 195] width 157 height 14
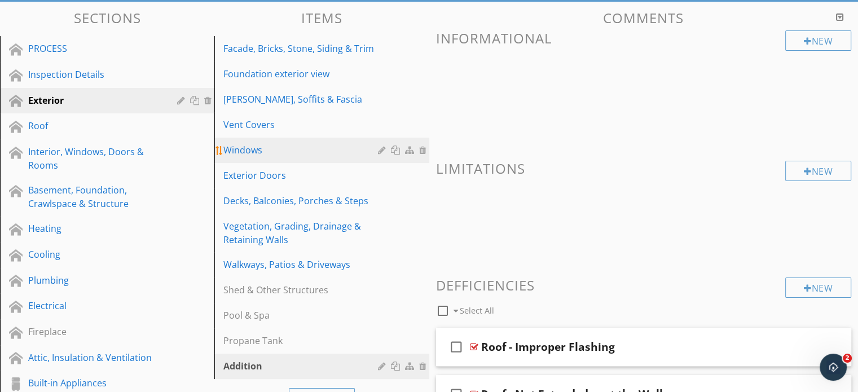
scroll to position [113, 0]
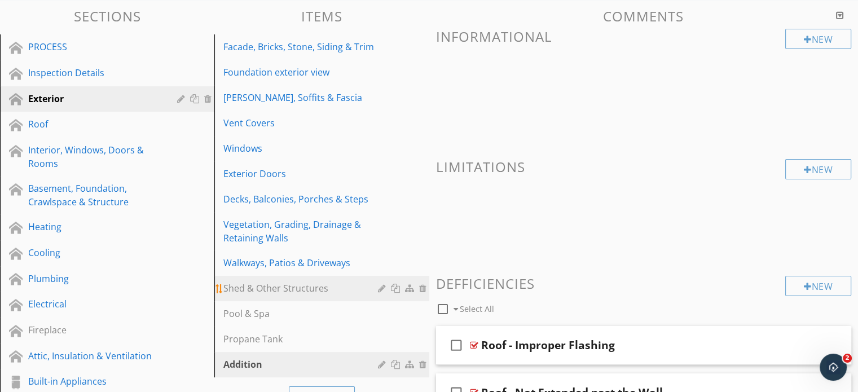
click at [284, 284] on div "Shed & Other Structures" at bounding box center [301, 289] width 157 height 14
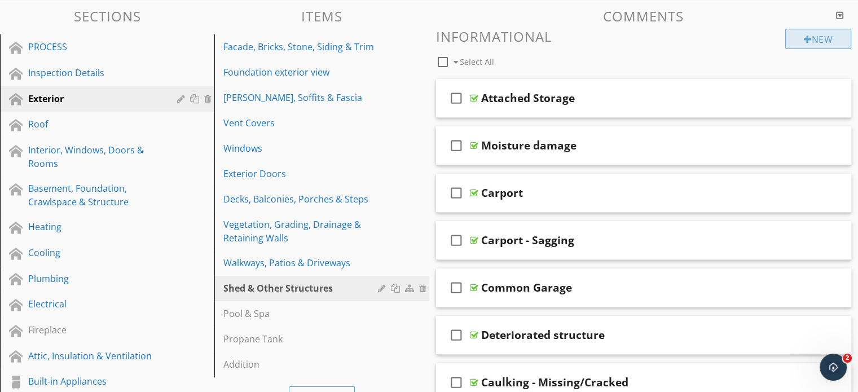
click at [817, 45] on div "New" at bounding box center [818, 39] width 66 height 20
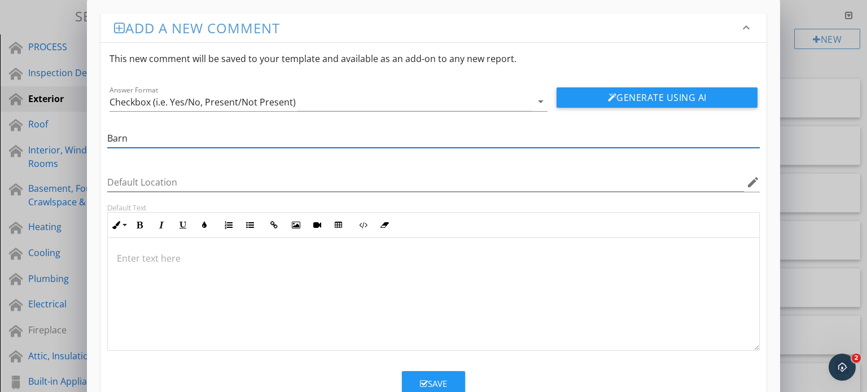
type input "Barn"
click at [450, 379] on button "Save" at bounding box center [433, 383] width 63 height 25
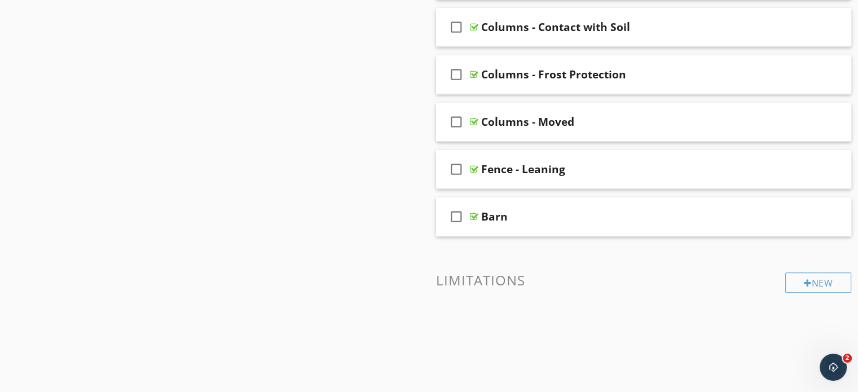
scroll to position [900, 0]
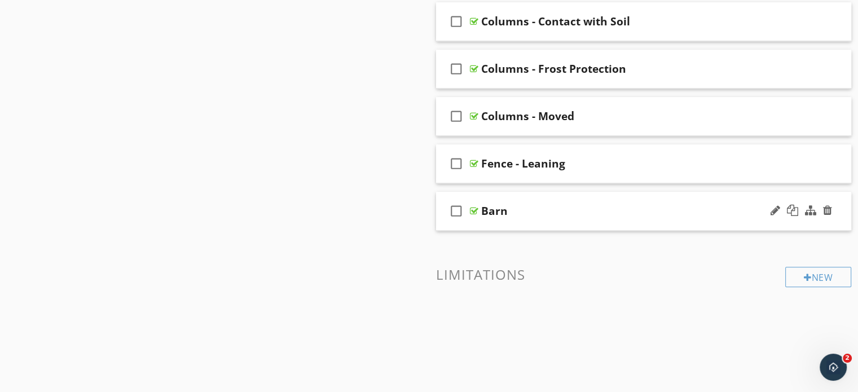
click at [621, 213] on div "Barn" at bounding box center [628, 211] width 294 height 14
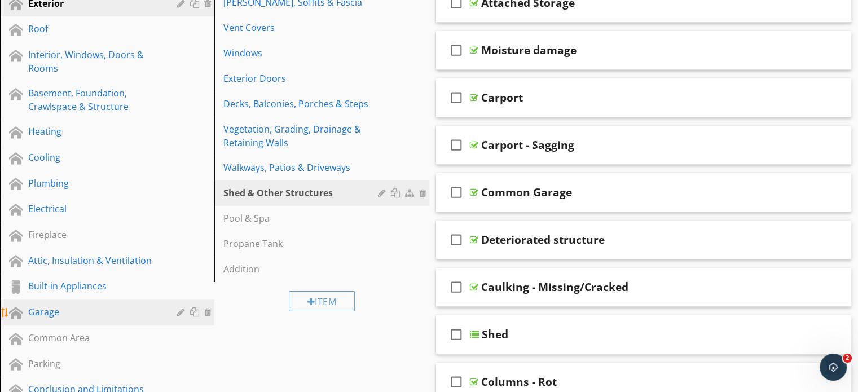
scroll to position [167, 0]
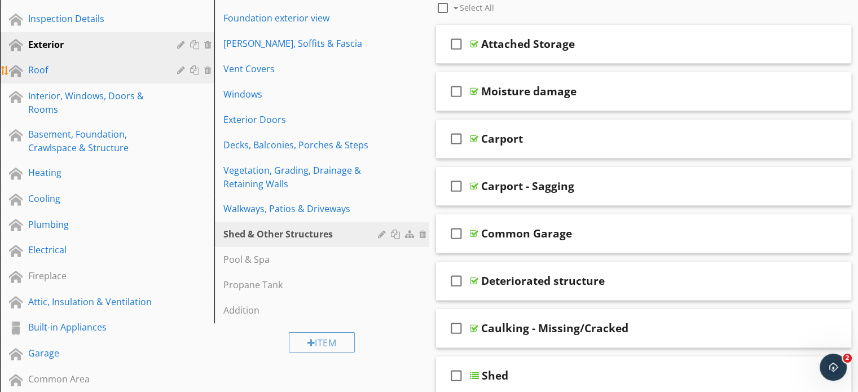
click at [69, 74] on div "Roof" at bounding box center [94, 70] width 133 height 14
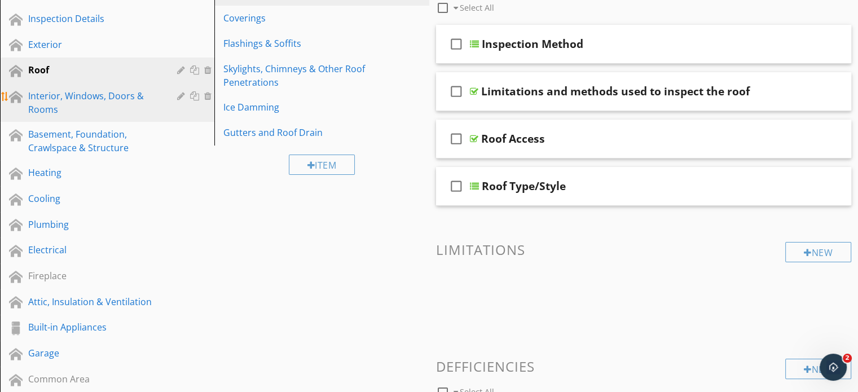
click at [91, 106] on div "Interior, Windows, Doors & Rooms" at bounding box center [94, 102] width 133 height 27
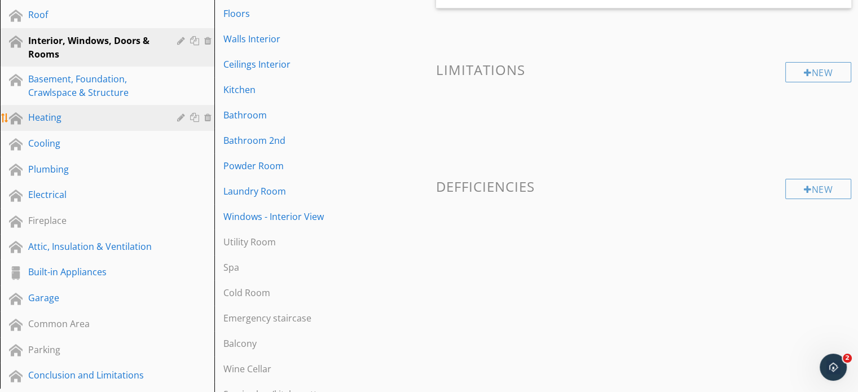
scroll to position [223, 0]
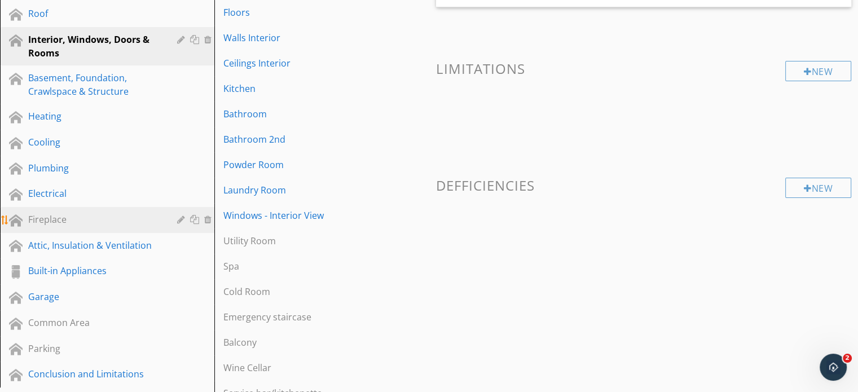
click at [87, 222] on div "Fireplace" at bounding box center [94, 220] width 133 height 14
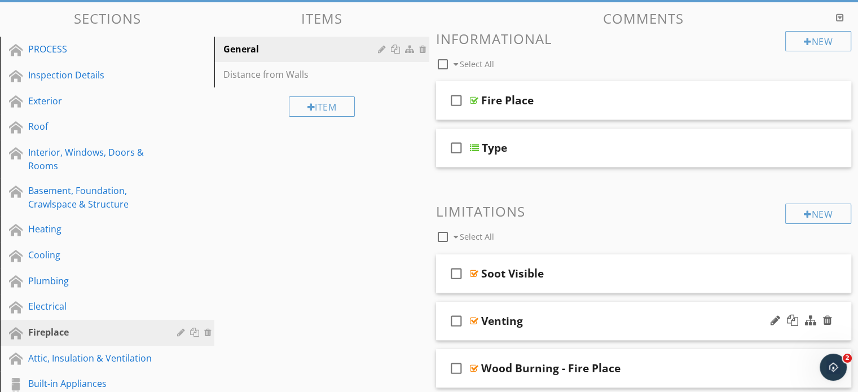
scroll to position [54, 0]
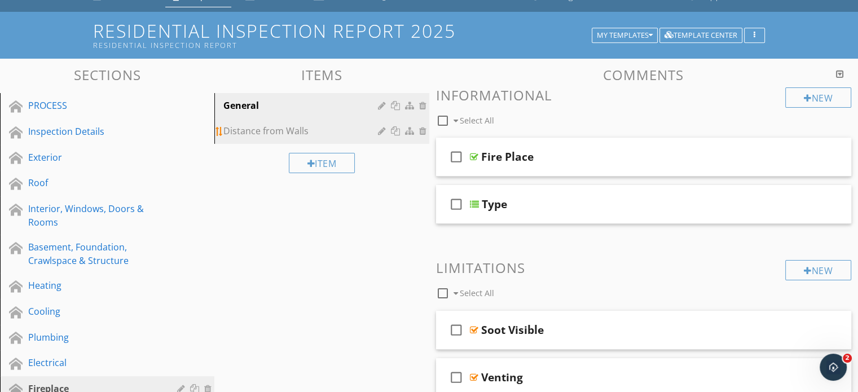
click at [292, 134] on div "Distance from Walls" at bounding box center [301, 131] width 157 height 14
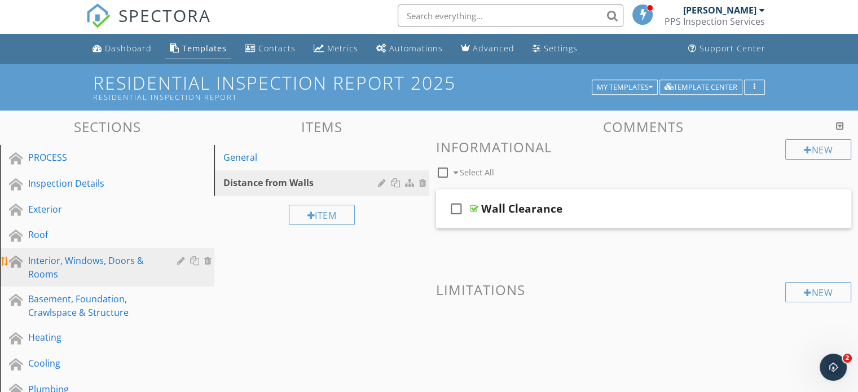
scroll to position [0, 0]
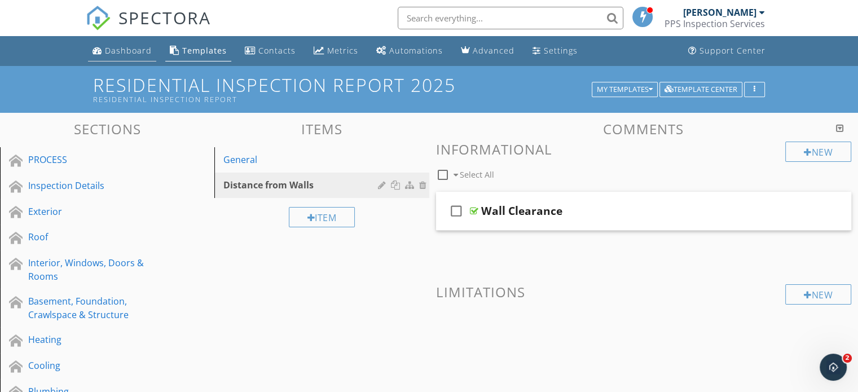
click at [137, 53] on div "Dashboard" at bounding box center [128, 50] width 47 height 11
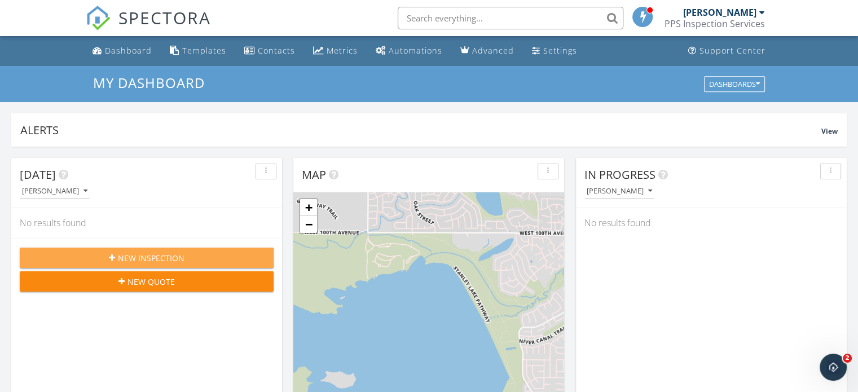
click at [166, 258] on span "New Inspection" at bounding box center [151, 258] width 67 height 12
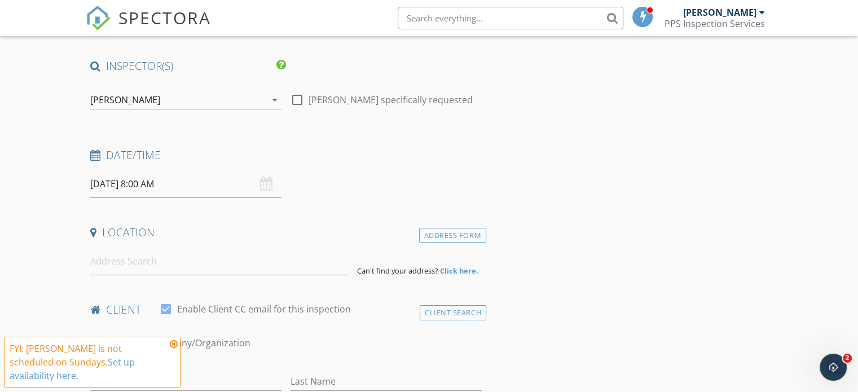
scroll to position [113, 0]
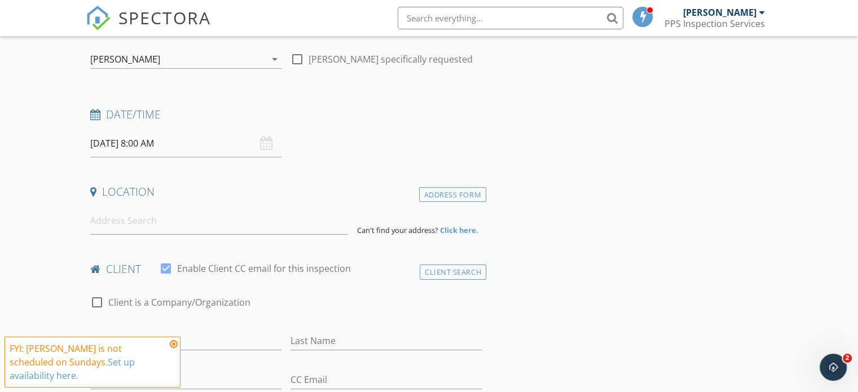
click at [263, 142] on div "09/28/2025 8:00 AM" at bounding box center [185, 144] width 191 height 28
click at [174, 144] on input "09/28/2025 8:00 AM" at bounding box center [185, 144] width 191 height 28
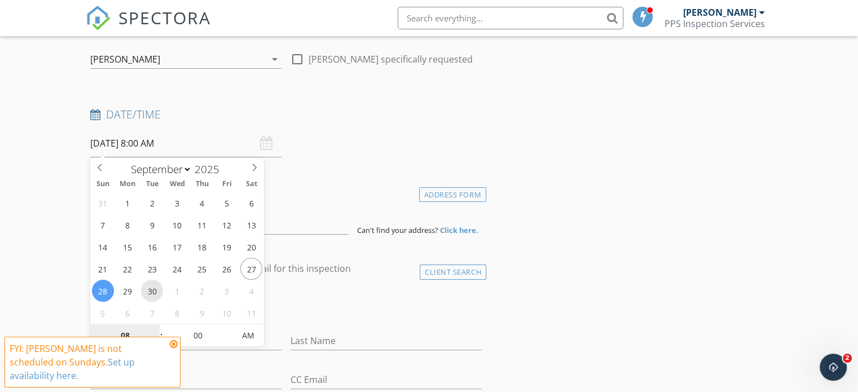
type input "09/30/2025 8:00 AM"
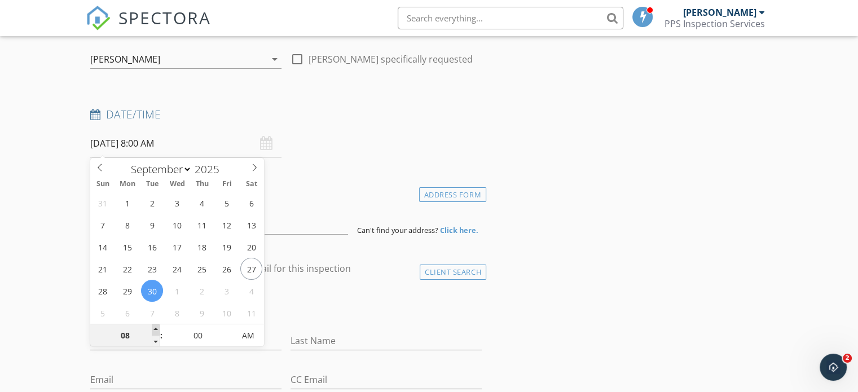
type input "09"
type input "09/30/2025 9:00 AM"
click at [156, 329] on span at bounding box center [156, 329] width 8 height 11
type input "10"
type input "09/30/2025 10:00 AM"
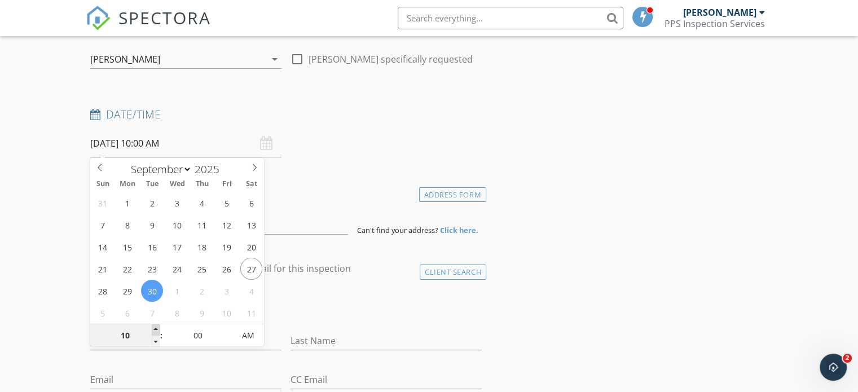
click at [156, 329] on span at bounding box center [156, 329] width 8 height 11
type input "11"
type input "09/30/2025 11:00 AM"
click at [156, 329] on span at bounding box center [156, 329] width 8 height 11
type input "12"
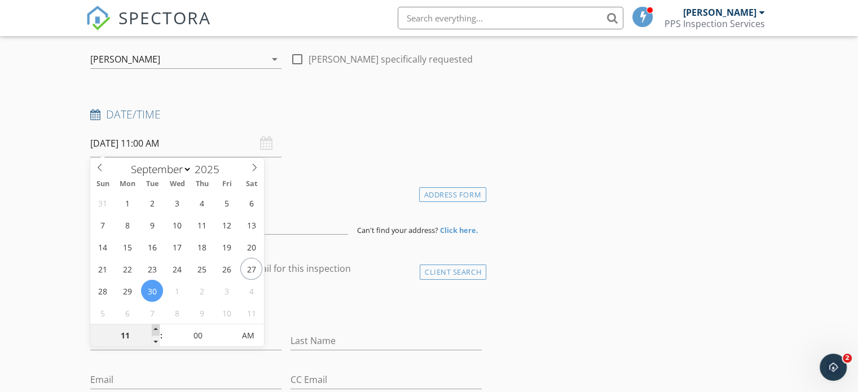
type input "09/30/2025 12:00 PM"
click at [156, 329] on span at bounding box center [156, 329] width 8 height 11
type input "01"
type input "09/30/2025 1:00 PM"
click at [156, 329] on span at bounding box center [156, 329] width 8 height 11
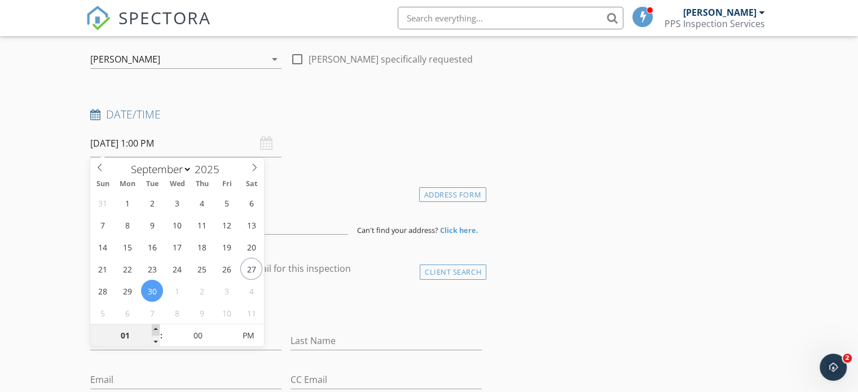
type input "02"
type input "09/30/2025 2:00 PM"
click at [156, 329] on span at bounding box center [156, 329] width 8 height 11
type input "05"
type input "09/30/2025 2:05 PM"
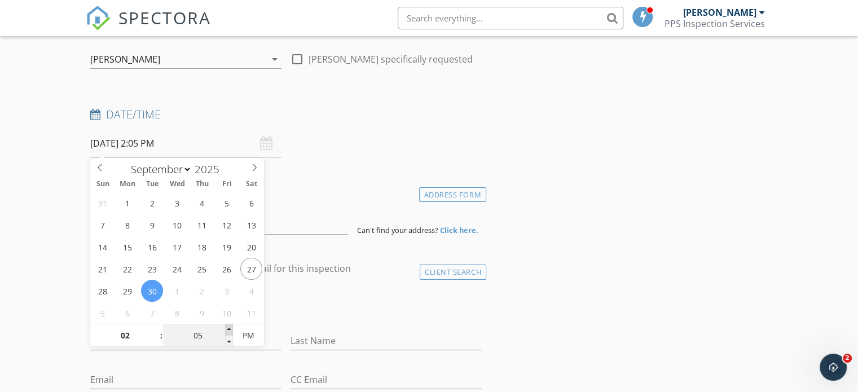
click at [229, 329] on span at bounding box center [229, 329] width 8 height 11
type input "10"
type input "09/30/2025 2:10 PM"
click at [229, 329] on span at bounding box center [229, 329] width 8 height 11
type input "15"
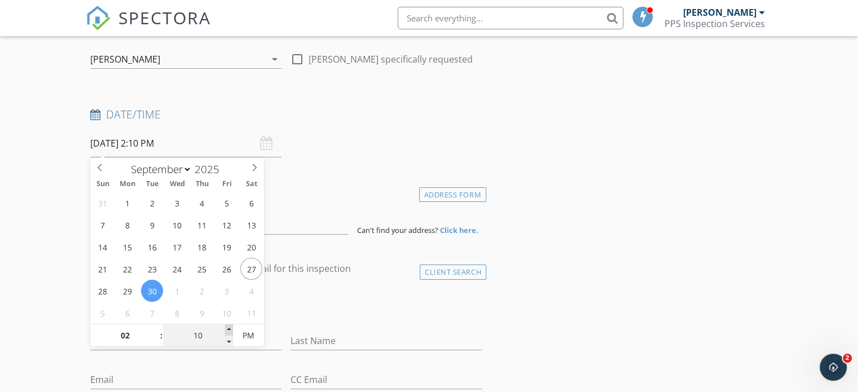
type input "09/30/2025 2:15 PM"
click at [229, 329] on span at bounding box center [229, 329] width 8 height 11
type input "20"
type input "09/30/2025 2:20 PM"
click at [229, 329] on span at bounding box center [229, 329] width 8 height 11
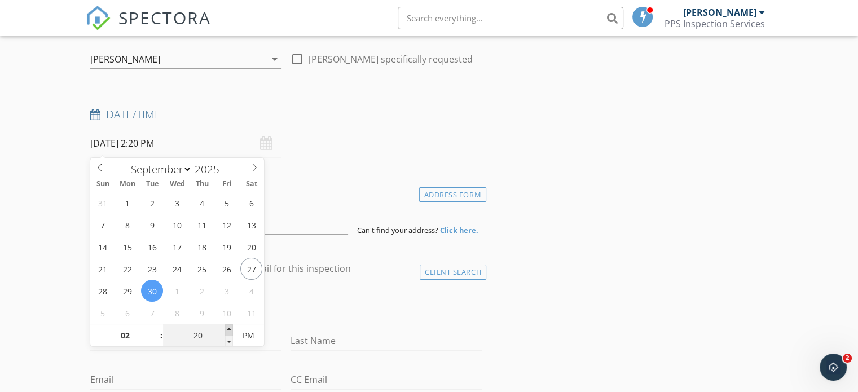
type input "25"
type input "09/30/2025 2:25 PM"
click at [229, 329] on span at bounding box center [229, 329] width 8 height 11
type input "30"
type input "[DATE] 2:30 PM"
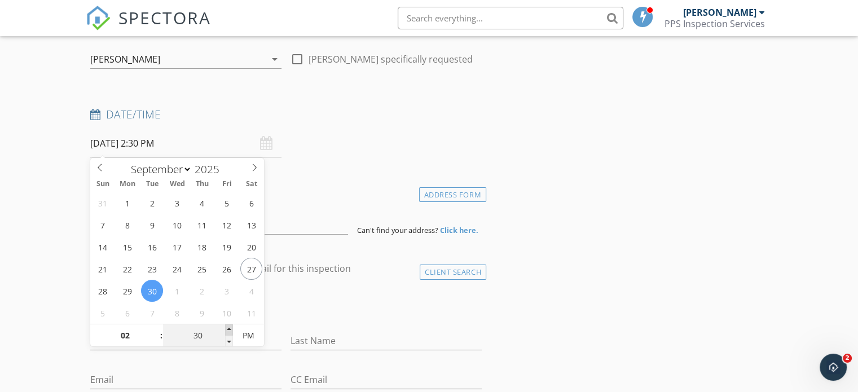
click at [229, 329] on span at bounding box center [229, 329] width 8 height 11
type input "35"
type input "09/30/2025 2:35 PM"
click at [229, 329] on span at bounding box center [229, 329] width 8 height 11
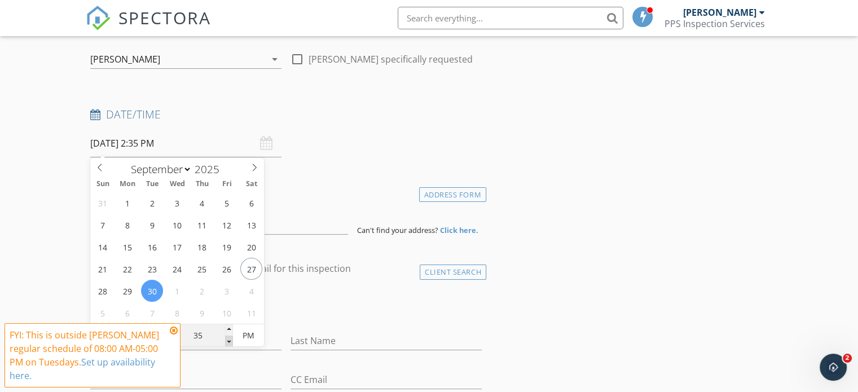
type input "30"
type input "[DATE] 2:30 PM"
click at [230, 338] on span at bounding box center [229, 341] width 8 height 11
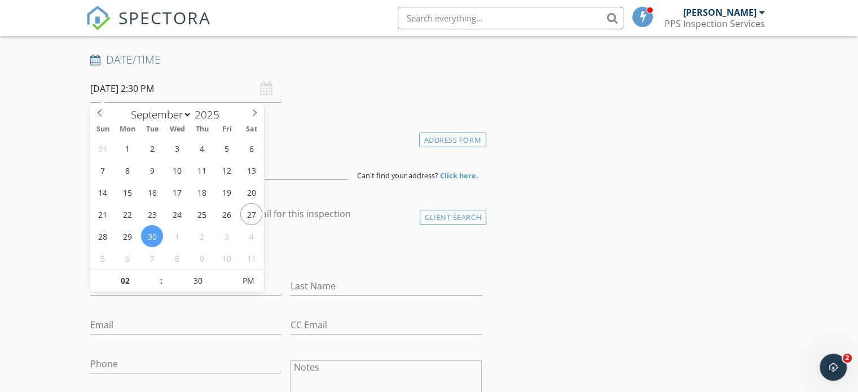
scroll to position [169, 0]
click at [357, 277] on input "Last Name" at bounding box center [386, 284] width 191 height 19
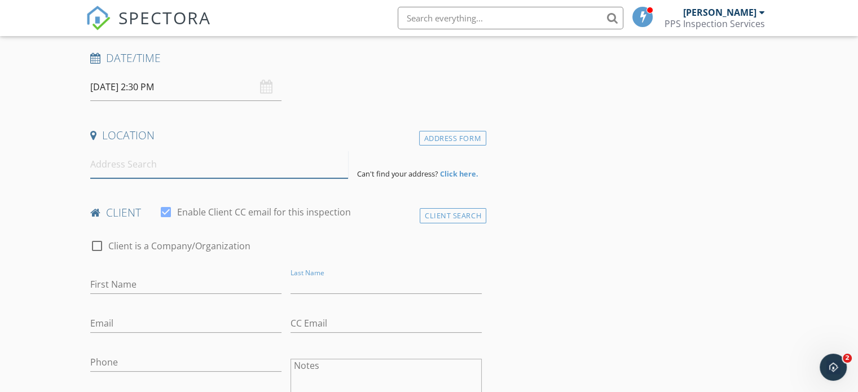
click at [179, 166] on input at bounding box center [219, 165] width 258 height 28
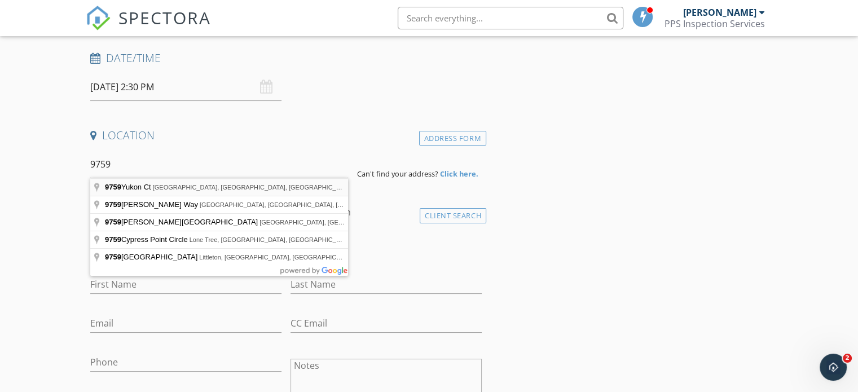
type input "9759 Yukon Ct, Westminster, CO, USA"
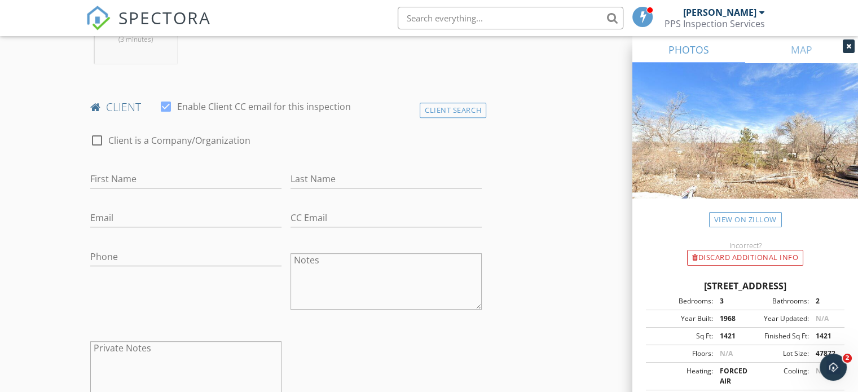
scroll to position [508, 0]
click at [204, 178] on input "First Name" at bounding box center [185, 177] width 191 height 19
type input "Digger"
type input "[PERSON_NAME]"
click at [188, 218] on input "Email" at bounding box center [185, 215] width 191 height 19
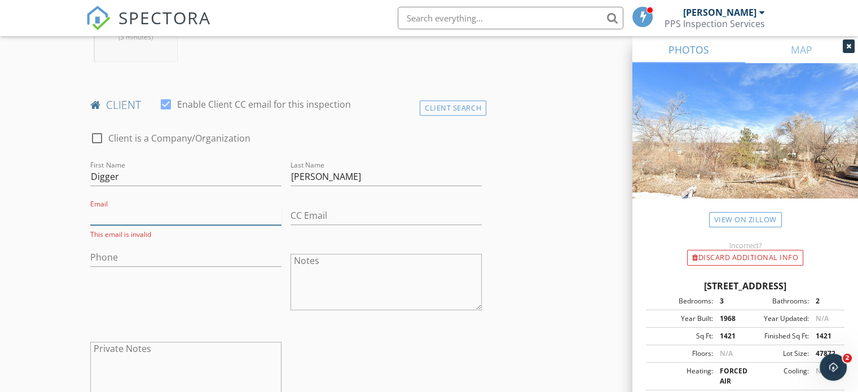
paste input "diggerb1@remax.net"
type input "diggerb1@remax.net"
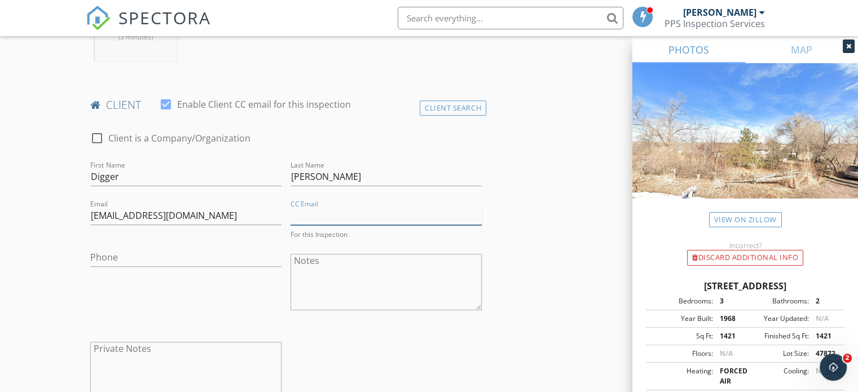
click at [325, 216] on input "CC Email" at bounding box center [386, 215] width 191 height 19
paste input "[EMAIL_ADDRESS][DOMAIN_NAME]"
type input "justincloud303@gmail.com, cloudkrystle@gmail.com"
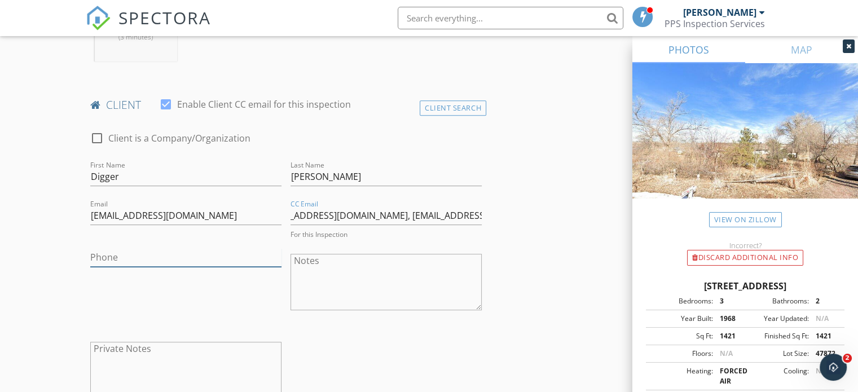
scroll to position [0, 0]
click at [135, 254] on input "Phone" at bounding box center [185, 257] width 191 height 19
paste input "[PHONE_NUMBER]"
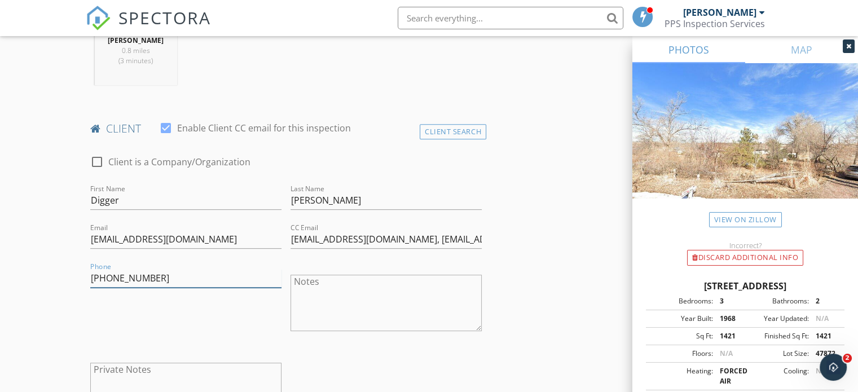
scroll to position [508, 0]
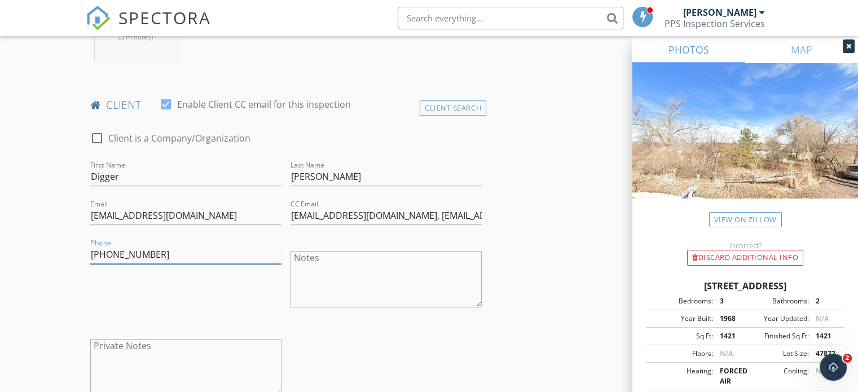
type input "[PHONE_NUMBER]"
click at [121, 177] on input "Digger" at bounding box center [185, 177] width 191 height 19
type input "D"
type input "Justin"
drag, startPoint x: 334, startPoint y: 175, endPoint x: 291, endPoint y: 179, distance: 43.1
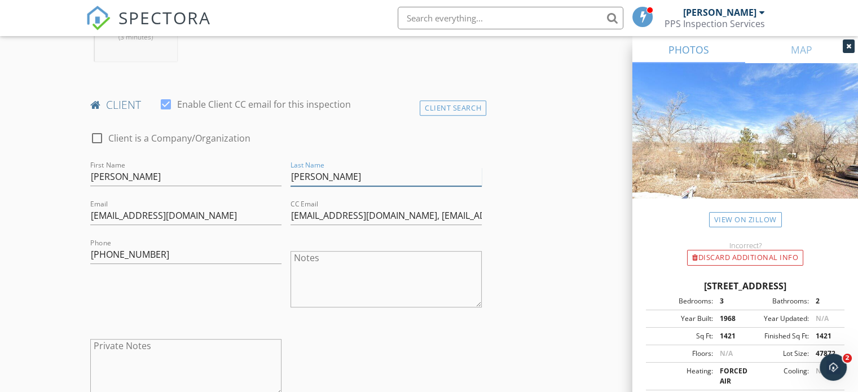
click at [291, 179] on input "[PERSON_NAME]" at bounding box center [386, 177] width 191 height 19
type input "Cloud"
click at [132, 178] on input "Justin" at bounding box center [185, 177] width 191 height 19
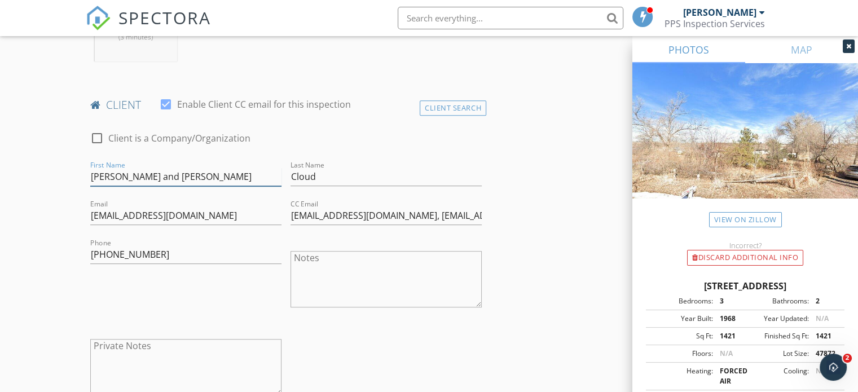
type input "[PERSON_NAME] and [PERSON_NAME]"
drag, startPoint x: 189, startPoint y: 215, endPoint x: 93, endPoint y: 217, distance: 96.5
click at [93, 217] on input "diggerb1@remax.net" at bounding box center [185, 215] width 191 height 19
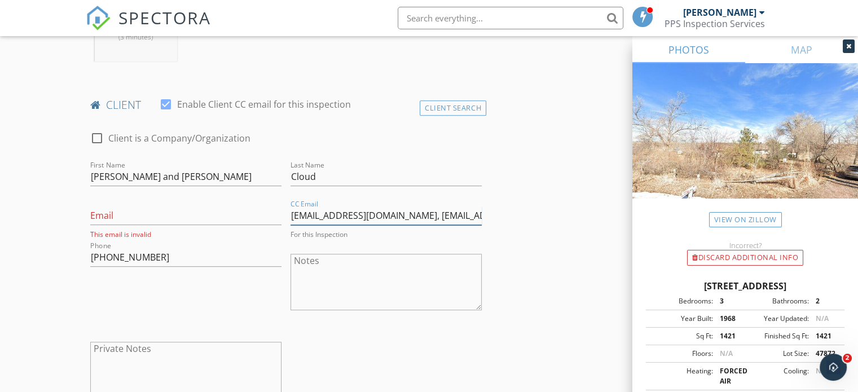
drag, startPoint x: 290, startPoint y: 216, endPoint x: 393, endPoint y: 218, distance: 102.7
click at [402, 225] on div "CC Email justincloud303@gmail.com, cloudkrystle@gmail.com For this Inspection" at bounding box center [386, 222] width 191 height 33
click at [100, 217] on input "Email" at bounding box center [185, 215] width 191 height 19
paste input "[EMAIL_ADDRESS][DOMAIN_NAME]"
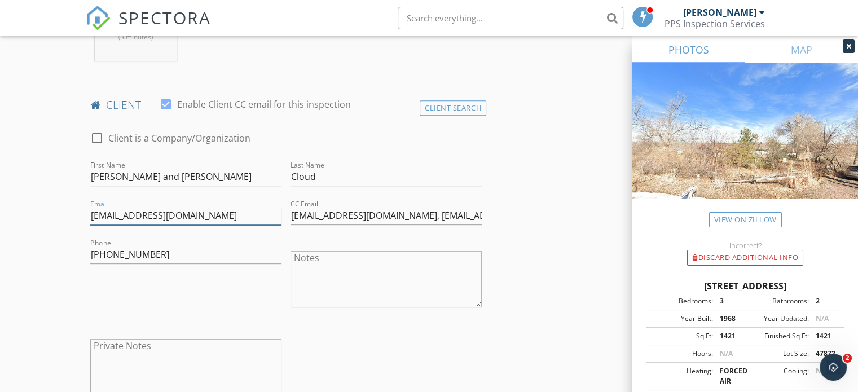
type input "[EMAIL_ADDRESS][DOMAIN_NAME]"
click at [406, 216] on input "justincloud303@gmail.com, cloudkrystle@gmail.com" at bounding box center [386, 215] width 191 height 19
type input "[EMAIL_ADDRESS][DOMAIN_NAME]"
drag, startPoint x: 165, startPoint y: 258, endPoint x: 89, endPoint y: 254, distance: 76.8
click at [89, 254] on div "Phone 720-234-6390" at bounding box center [186, 280] width 200 height 88
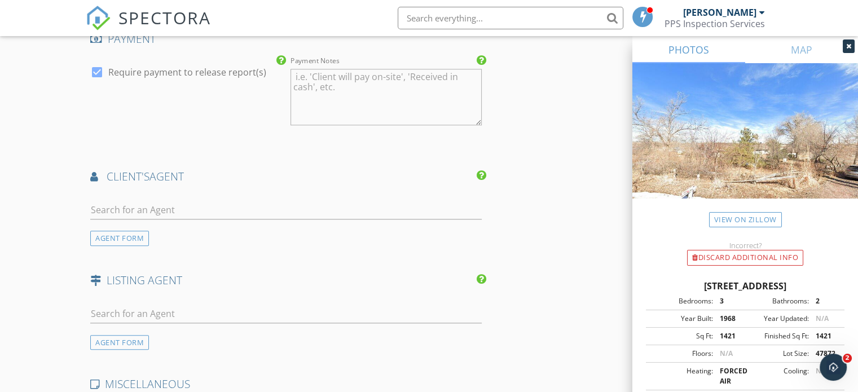
scroll to position [1241, 0]
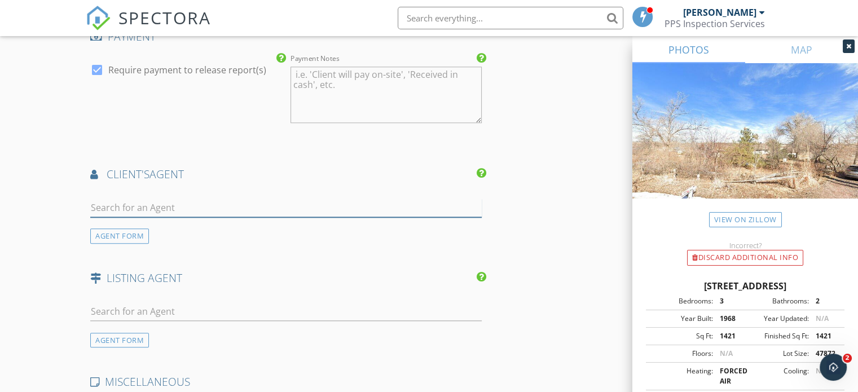
click at [200, 208] on input "text" at bounding box center [286, 208] width 392 height 19
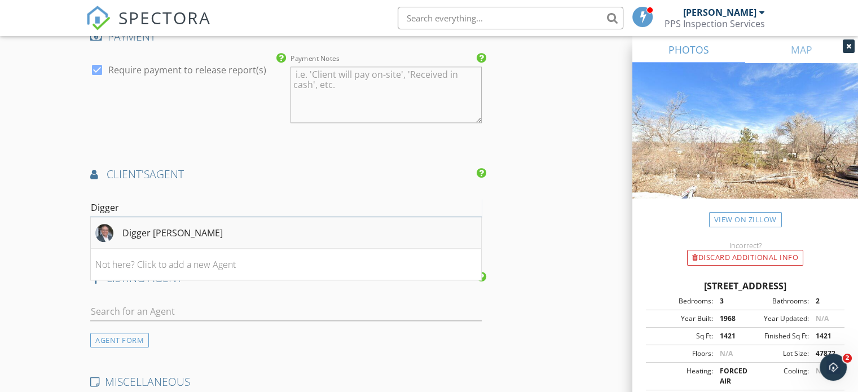
type input "Digger"
click at [205, 230] on li "Digger [PERSON_NAME]" at bounding box center [286, 233] width 390 height 32
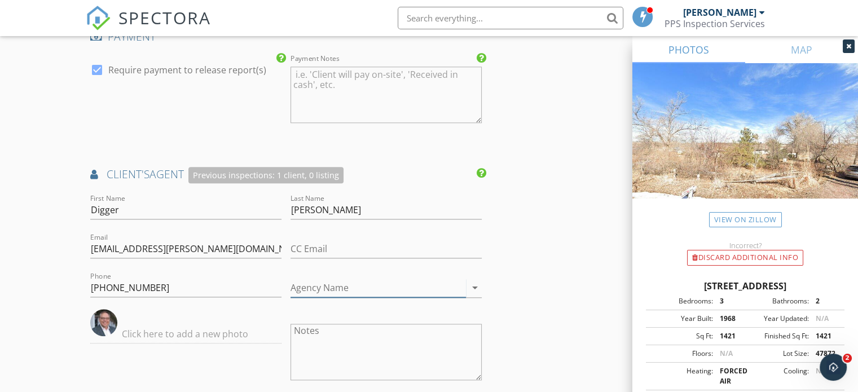
click at [367, 285] on input "Agency Name" at bounding box center [378, 288] width 175 height 19
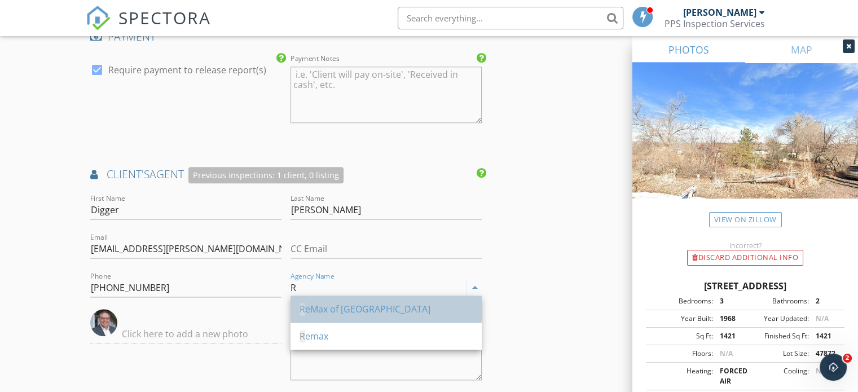
click at [341, 315] on div "R eMax of Boulder" at bounding box center [386, 309] width 173 height 14
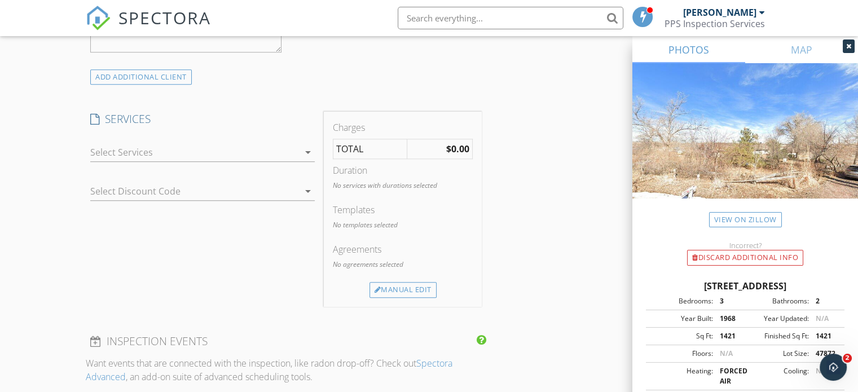
scroll to position [797, 0]
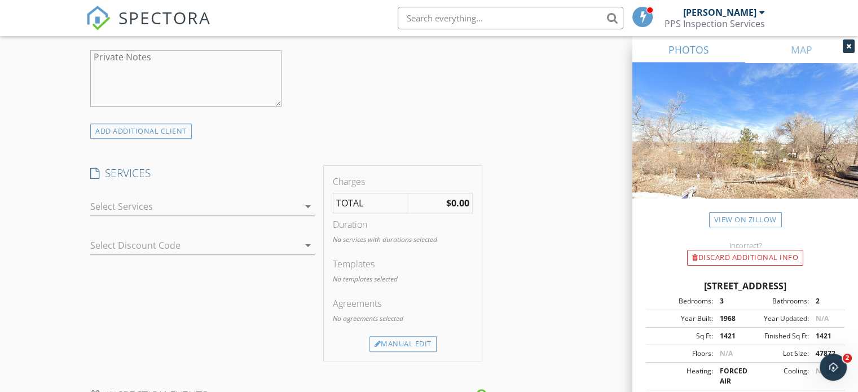
type input "ReMax of [GEOGRAPHIC_DATA]"
click at [309, 207] on icon "arrow_drop_down" at bounding box center [308, 207] width 14 height 14
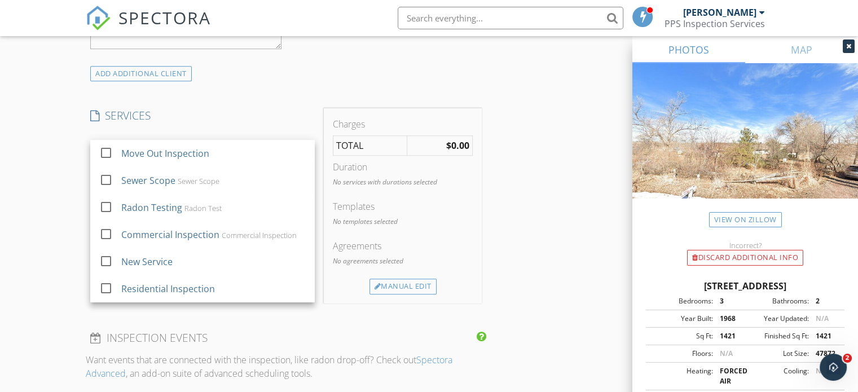
scroll to position [853, 0]
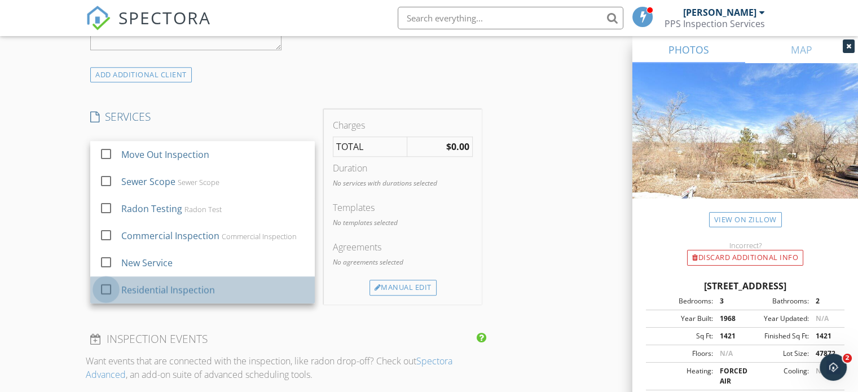
click at [100, 288] on div at bounding box center [105, 289] width 19 height 19
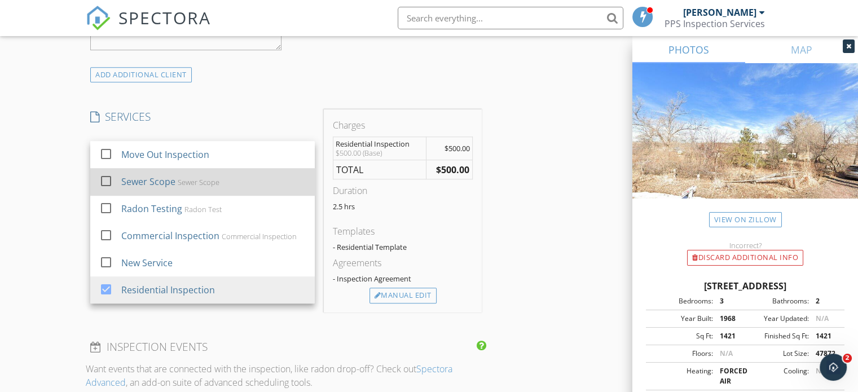
click at [108, 179] on div at bounding box center [105, 181] width 19 height 19
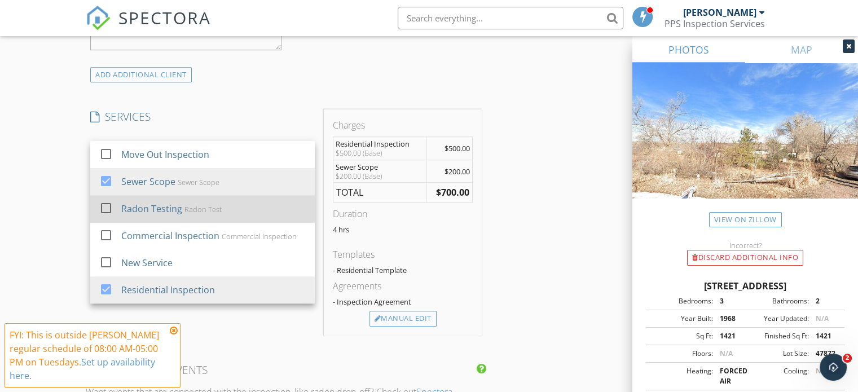
click at [107, 204] on div at bounding box center [105, 208] width 19 height 19
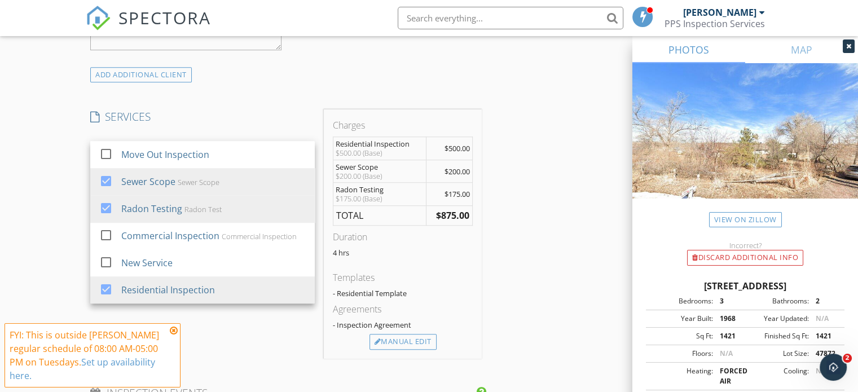
click at [283, 318] on div "SERVICES check_box_outline_blank Move Out Inspection check_box Sewer Scope Sewe…" at bounding box center [203, 233] width 234 height 249
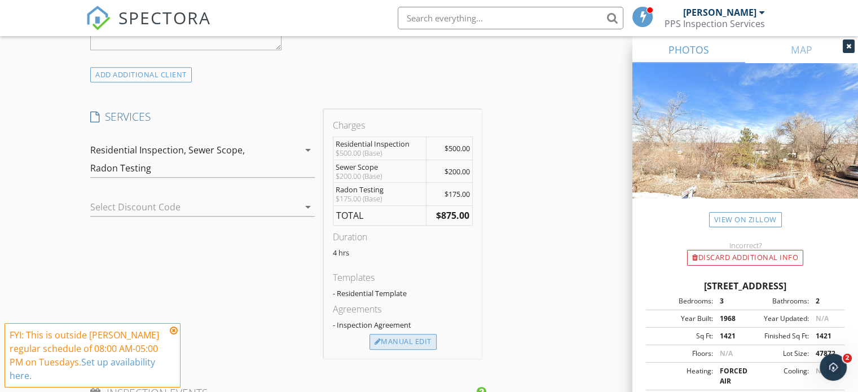
click at [380, 336] on div "Manual Edit" at bounding box center [403, 342] width 67 height 16
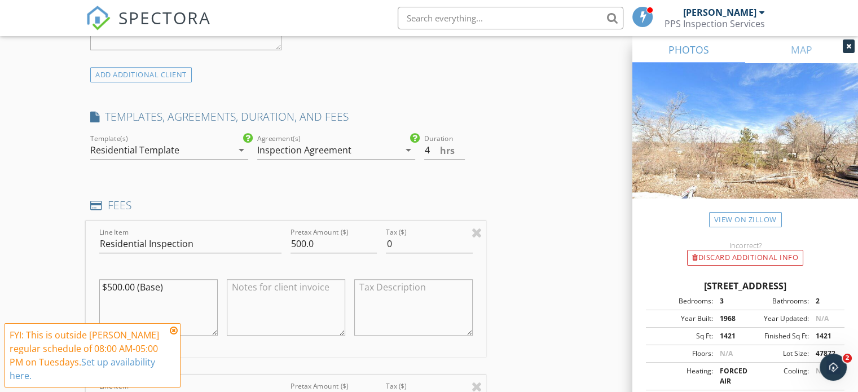
click at [235, 150] on icon "arrow_drop_down" at bounding box center [242, 150] width 14 height 14
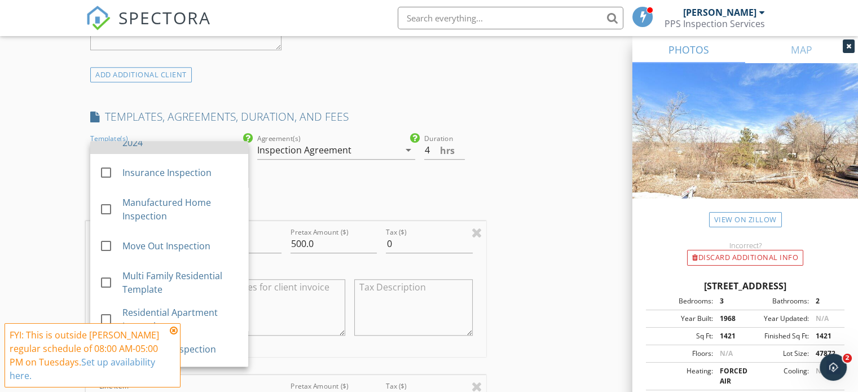
scroll to position [104, 0]
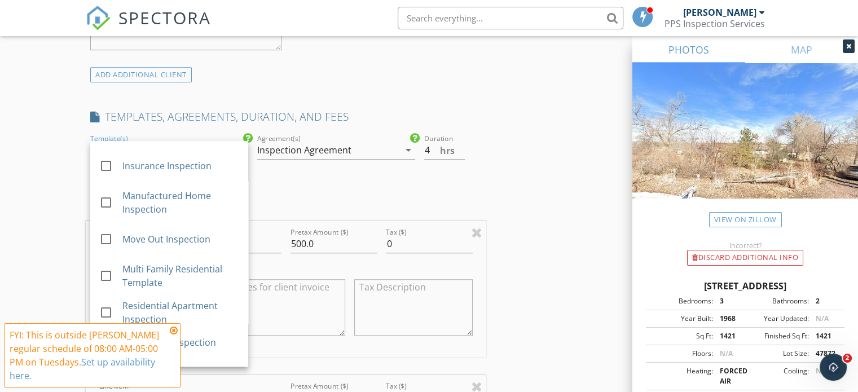
click at [174, 331] on icon at bounding box center [174, 330] width 8 height 9
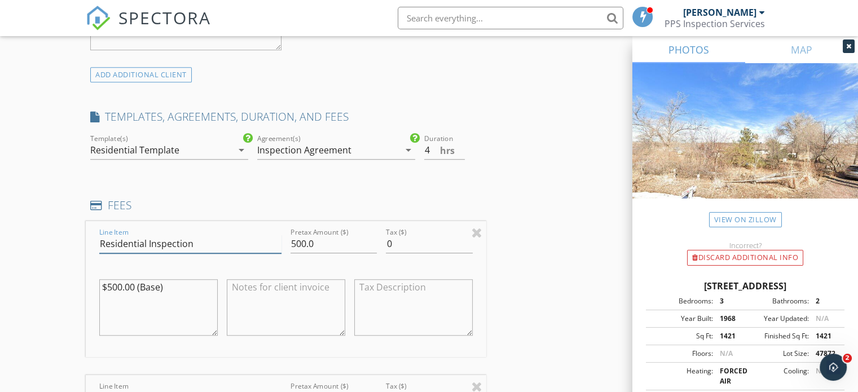
click at [217, 246] on input "Residential Inspection" at bounding box center [190, 244] width 182 height 19
click at [278, 245] on input "Residential Inspection" at bounding box center [190, 244] width 182 height 19
click at [243, 148] on icon "arrow_drop_down" at bounding box center [242, 150] width 14 height 14
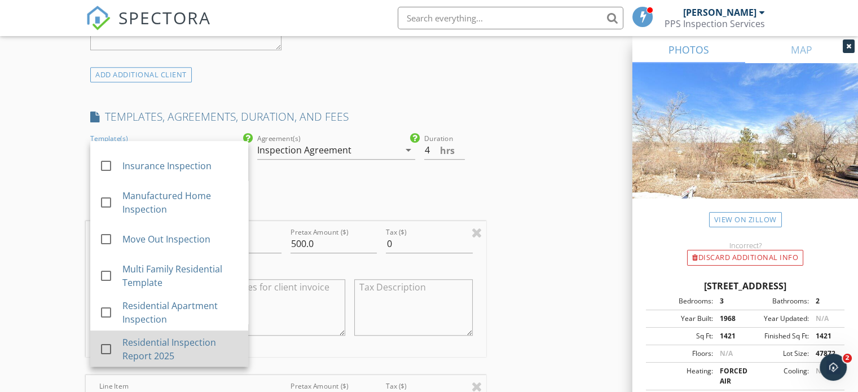
click at [108, 345] on div at bounding box center [105, 349] width 19 height 19
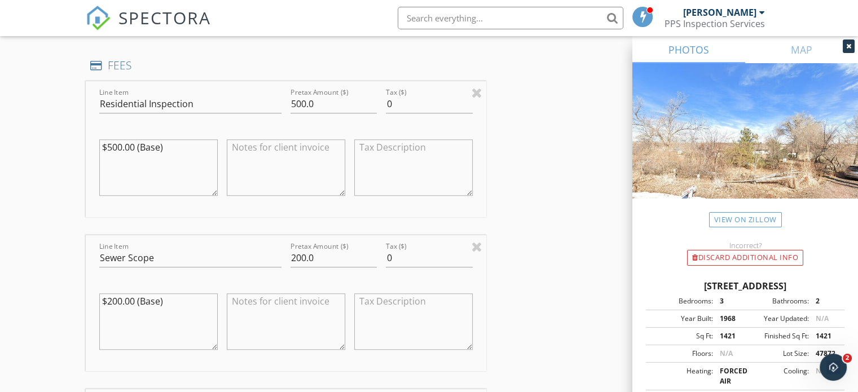
scroll to position [1022, 0]
click at [296, 99] on input "500.0" at bounding box center [334, 103] width 86 height 19
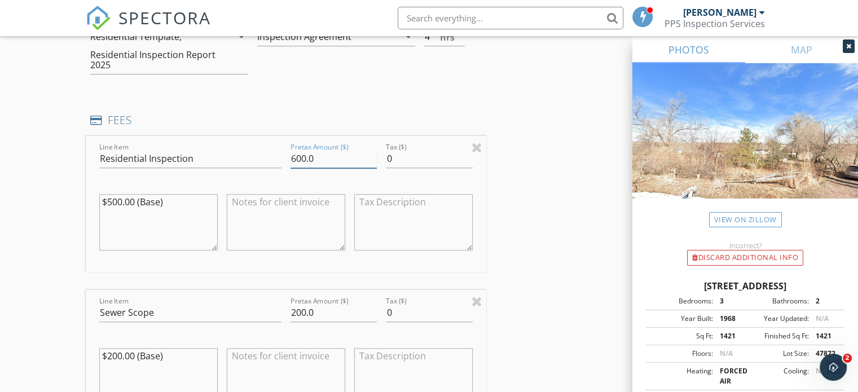
scroll to position [966, 0]
type input "500.0"
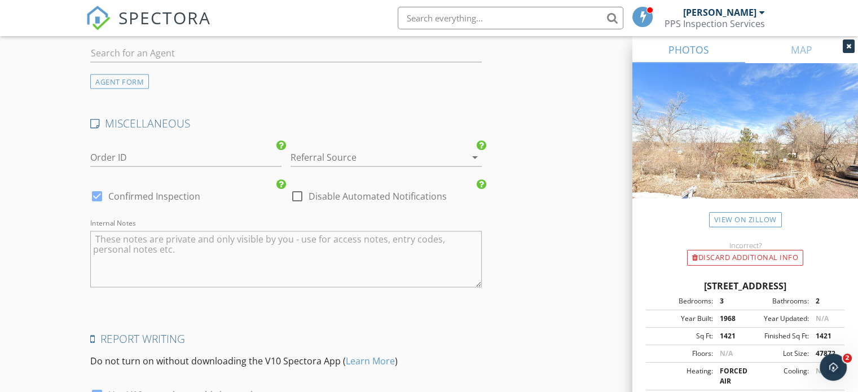
scroll to position [2215, 0]
click at [763, 132] on img at bounding box center [745, 144] width 226 height 162
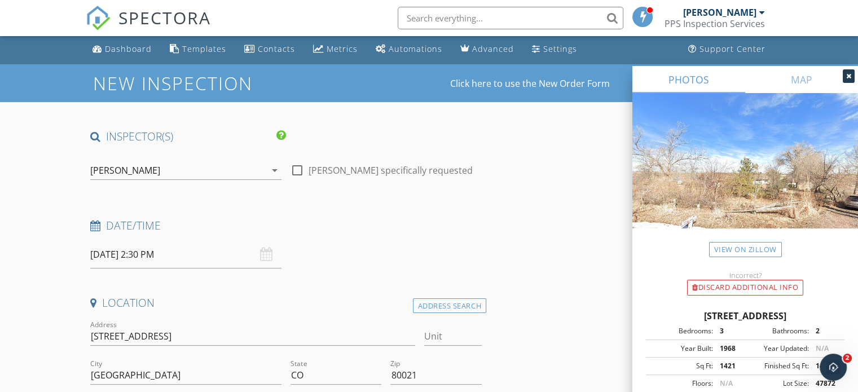
scroll to position [0, 0]
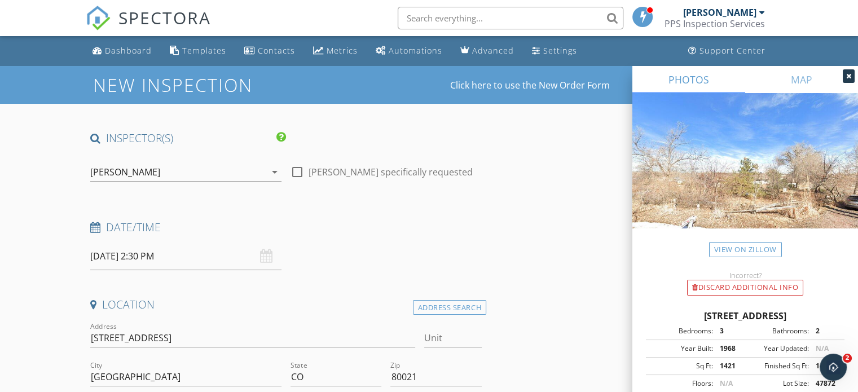
click at [299, 170] on div at bounding box center [297, 171] width 19 height 19
checkbox input "true"
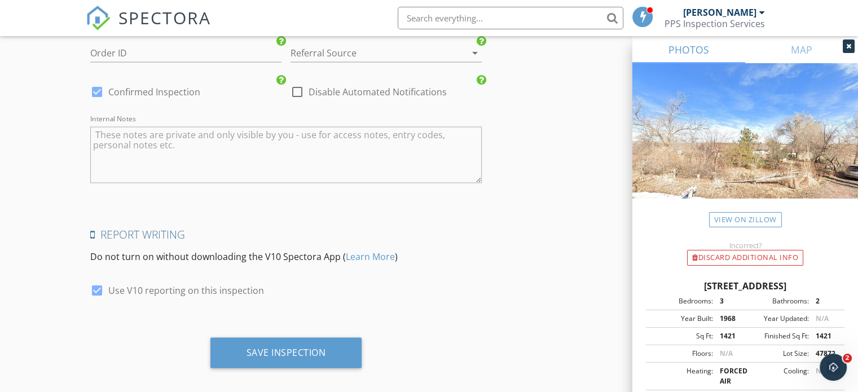
scroll to position [2328, 0]
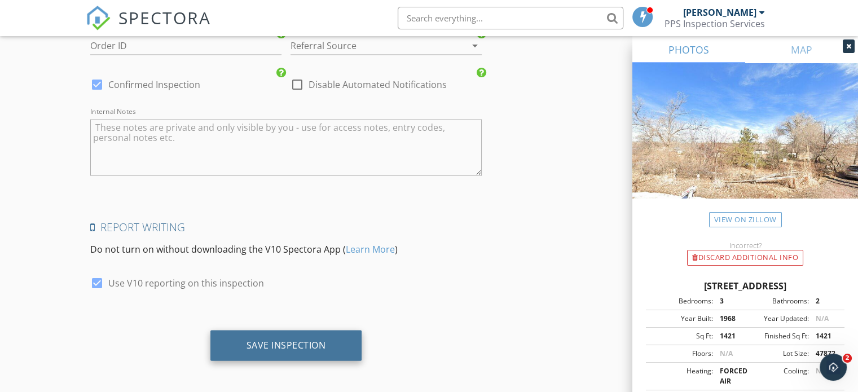
click at [282, 345] on div "Save Inspection" at bounding box center [287, 345] width 80 height 11
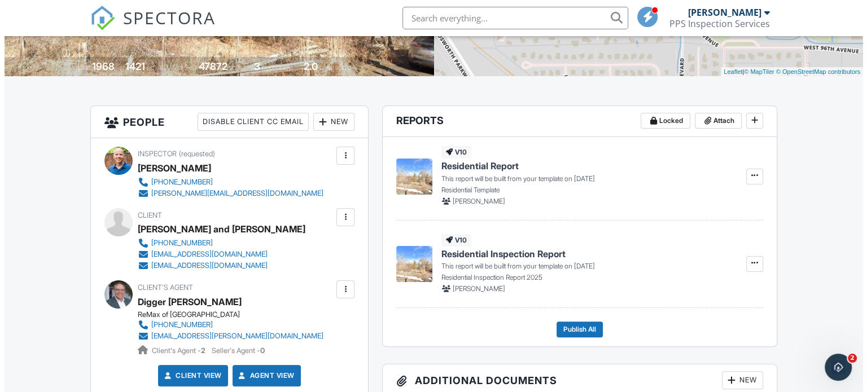
scroll to position [226, 0]
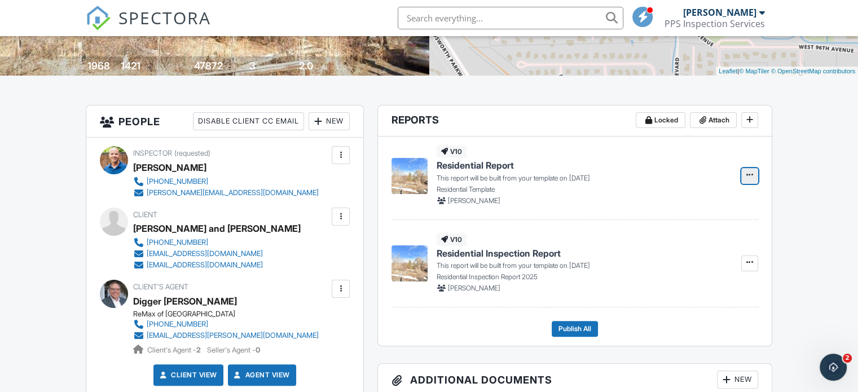
click at [747, 178] on icon at bounding box center [749, 175] width 7 height 8
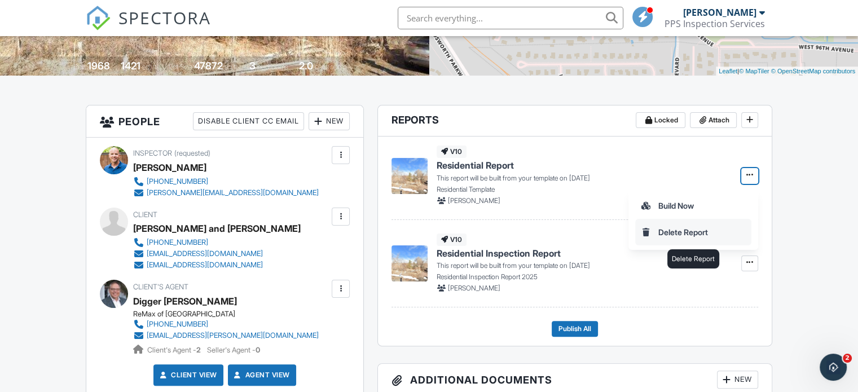
click at [684, 230] on input "Delete Report" at bounding box center [693, 231] width 115 height 25
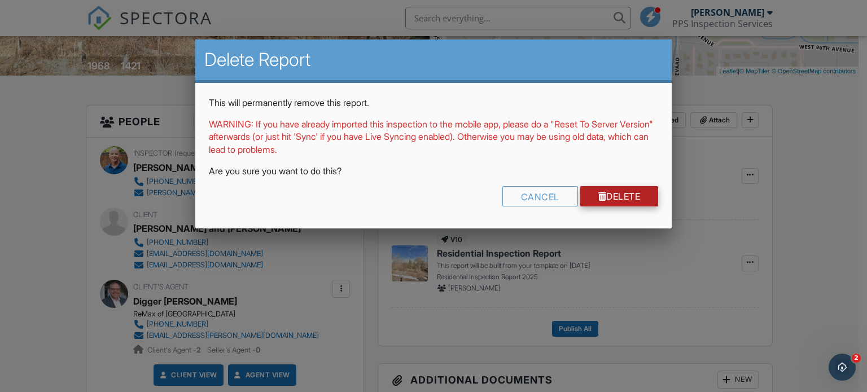
click at [614, 196] on link "Delete" at bounding box center [619, 196] width 78 height 20
